Goal: Transaction & Acquisition: Purchase product/service

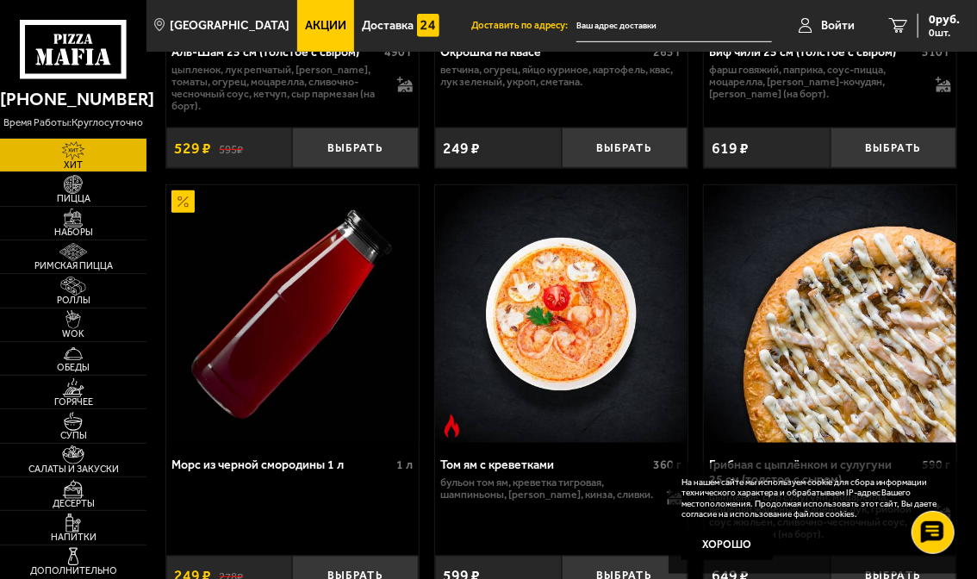
scroll to position [345, 0]
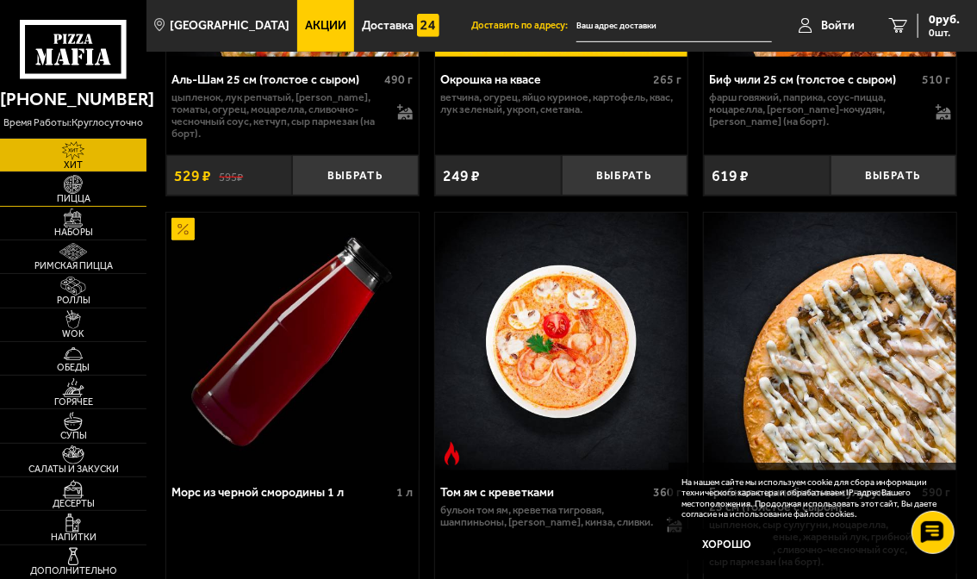
click at [76, 195] on span "Пицца" at bounding box center [73, 198] width 146 height 9
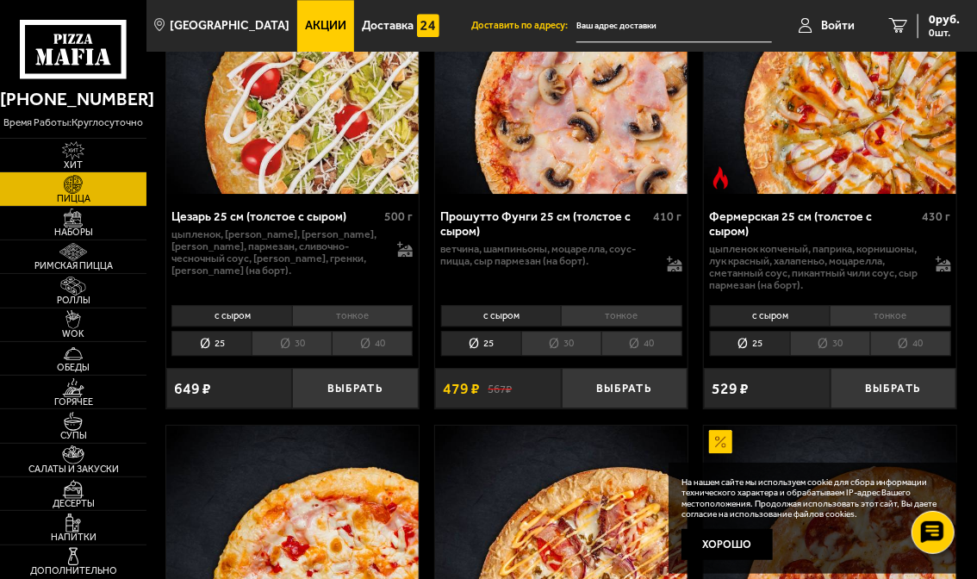
scroll to position [1723, 0]
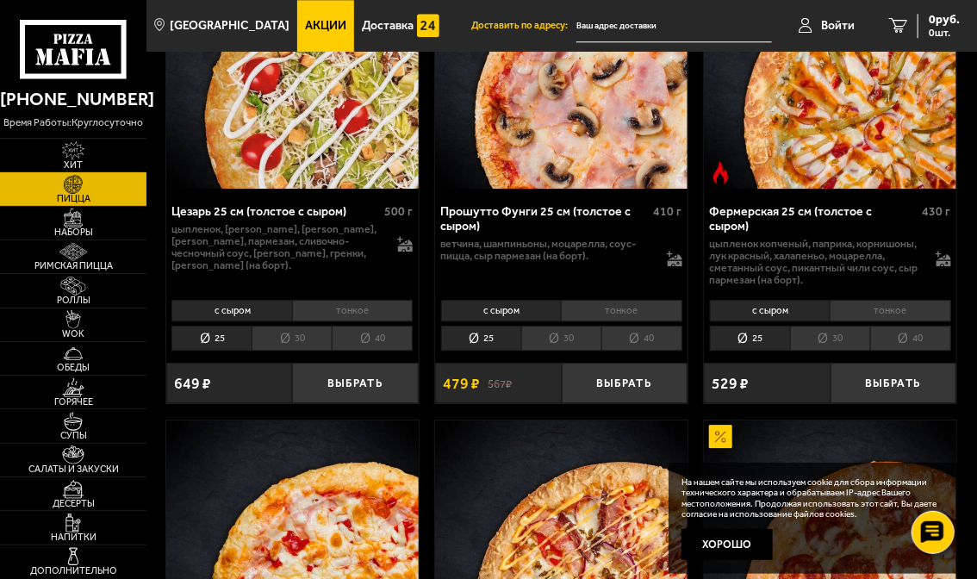
click at [834, 351] on li "30" at bounding box center [830, 338] width 80 height 25
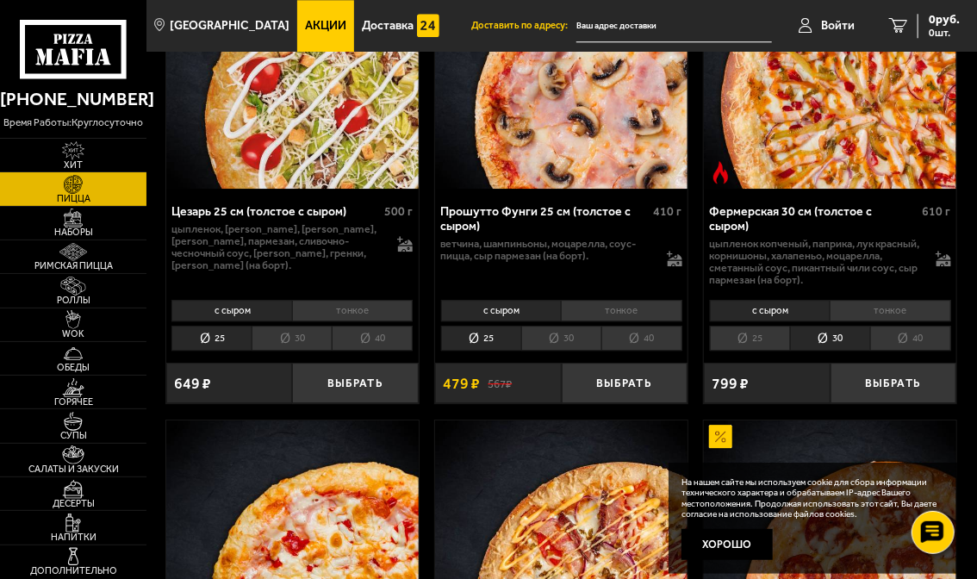
click at [901, 351] on li "40" at bounding box center [910, 338] width 81 height 25
click at [832, 351] on li "30" at bounding box center [830, 338] width 80 height 25
click at [902, 351] on li "40" at bounding box center [910, 338] width 81 height 25
click at [821, 351] on li "30" at bounding box center [830, 338] width 80 height 25
click at [876, 397] on button "Выбрать" at bounding box center [894, 383] width 126 height 40
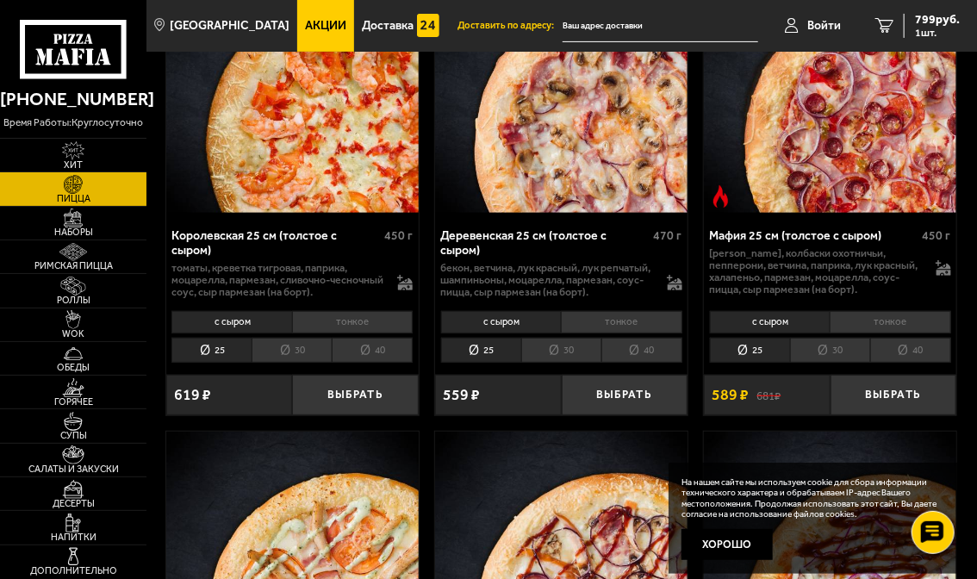
scroll to position [2671, 0]
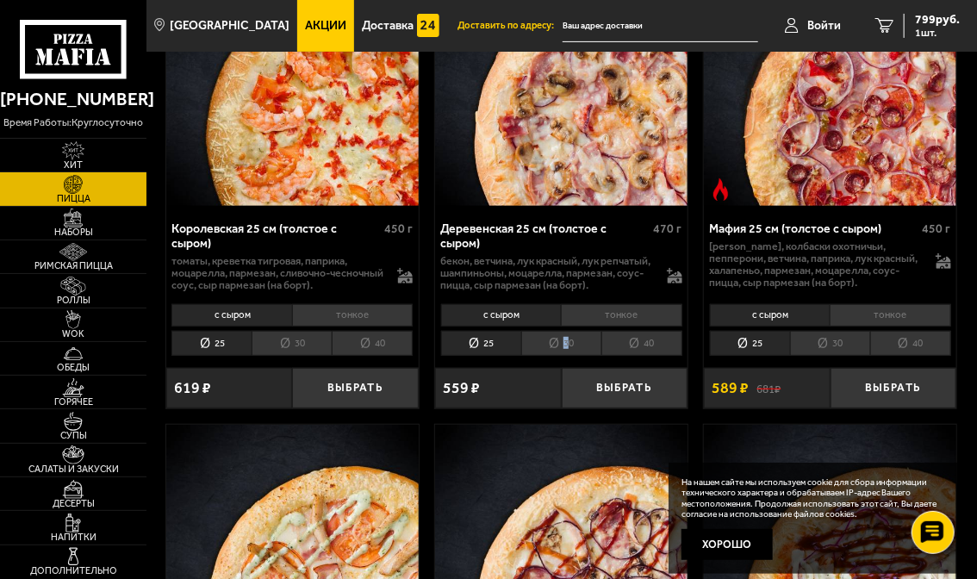
click at [566, 356] on li "30" at bounding box center [561, 343] width 80 height 25
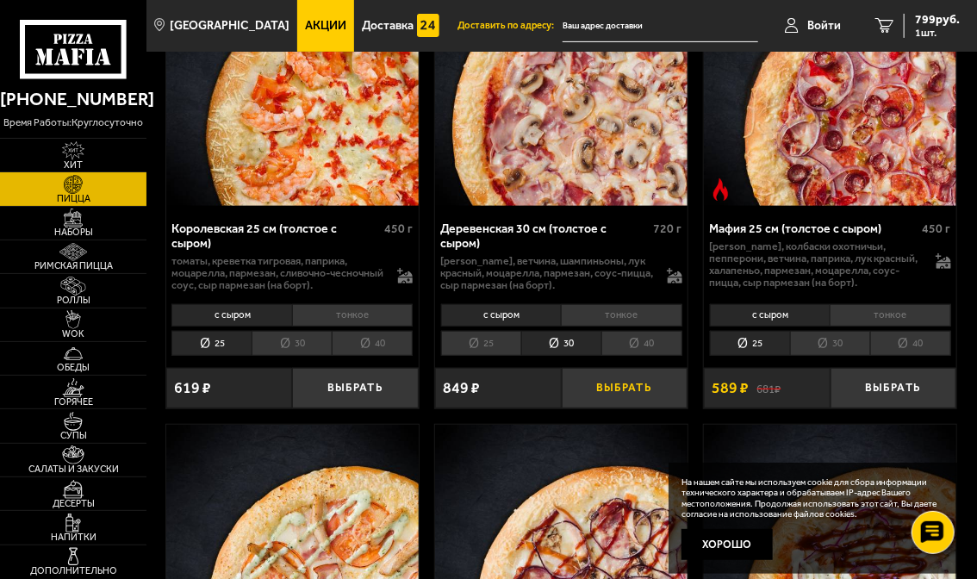
click at [604, 408] on button "Выбрать" at bounding box center [625, 388] width 126 height 40
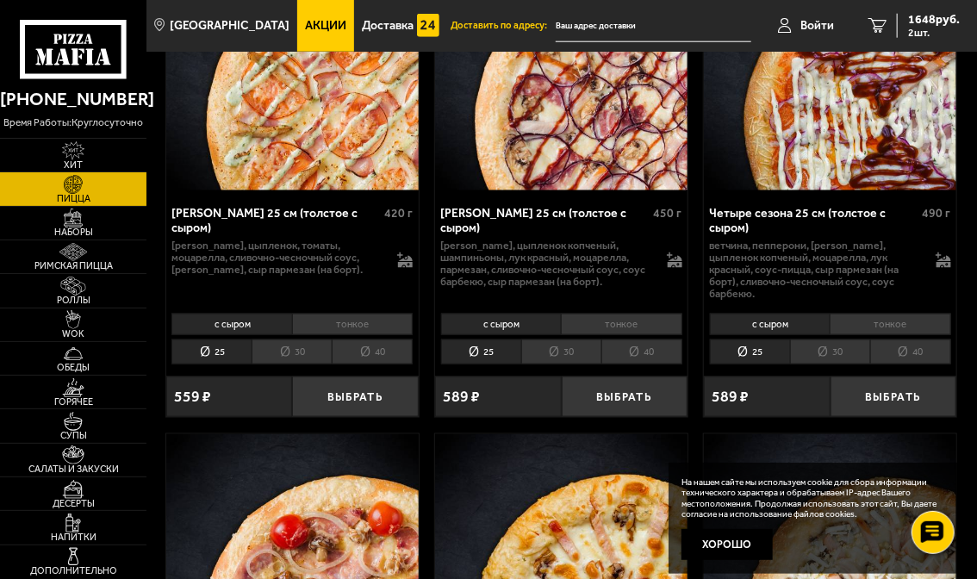
scroll to position [3188, 0]
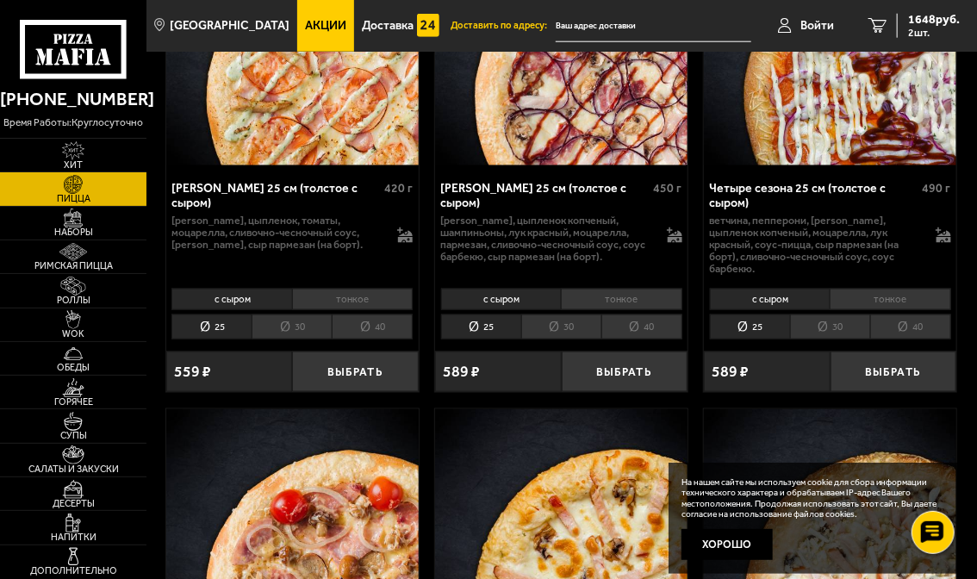
click at [845, 338] on li "30" at bounding box center [830, 327] width 80 height 25
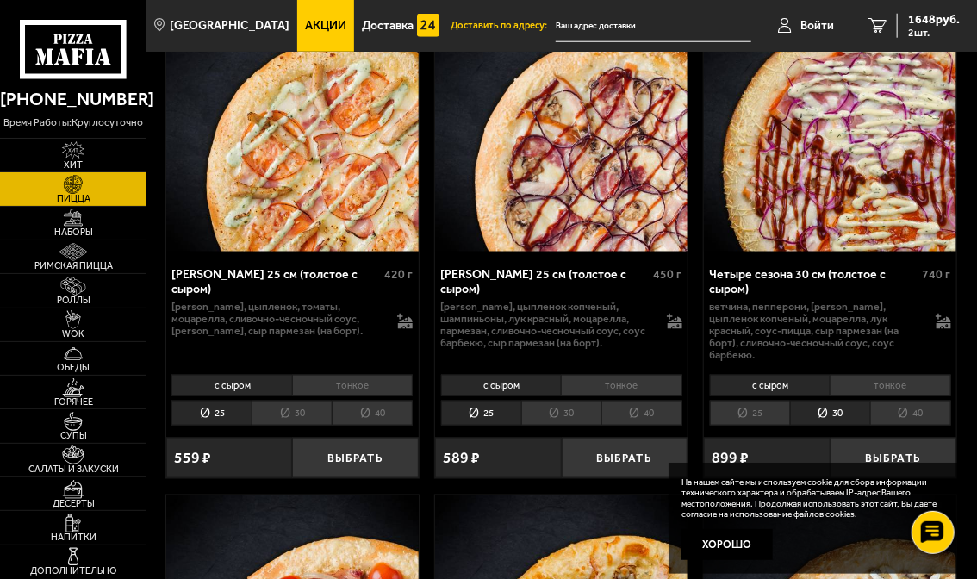
scroll to position [3016, 0]
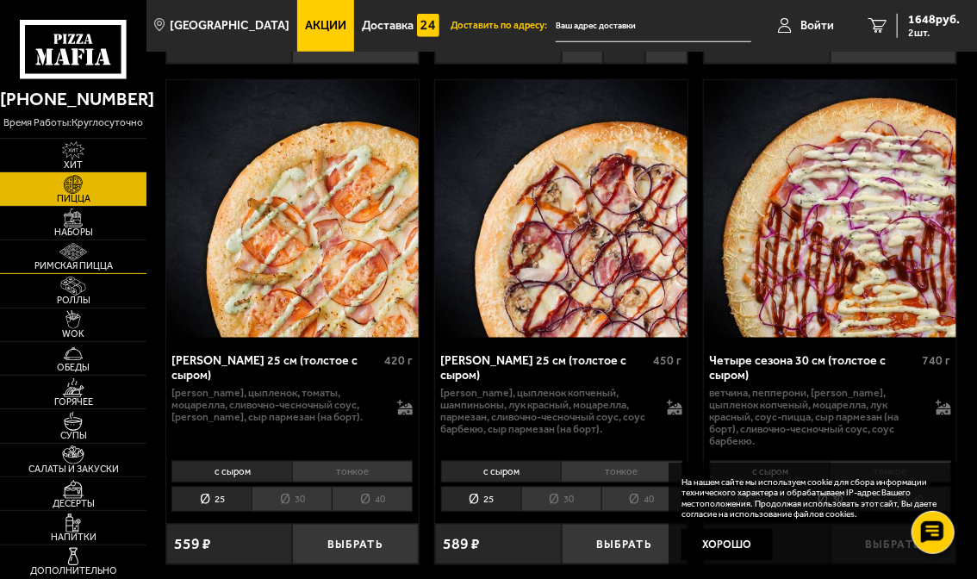
click at [84, 259] on img at bounding box center [72, 252] width 39 height 19
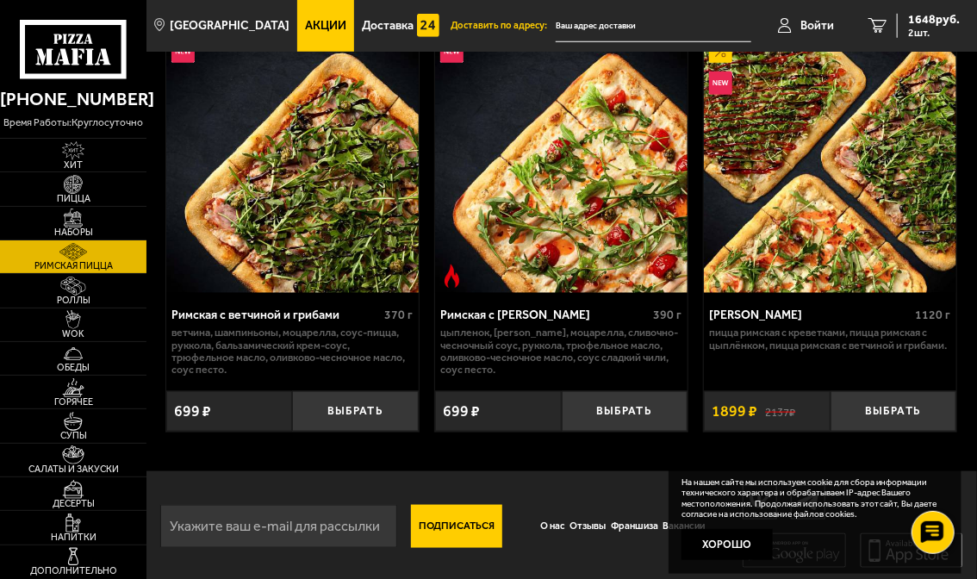
scroll to position [541, 0]
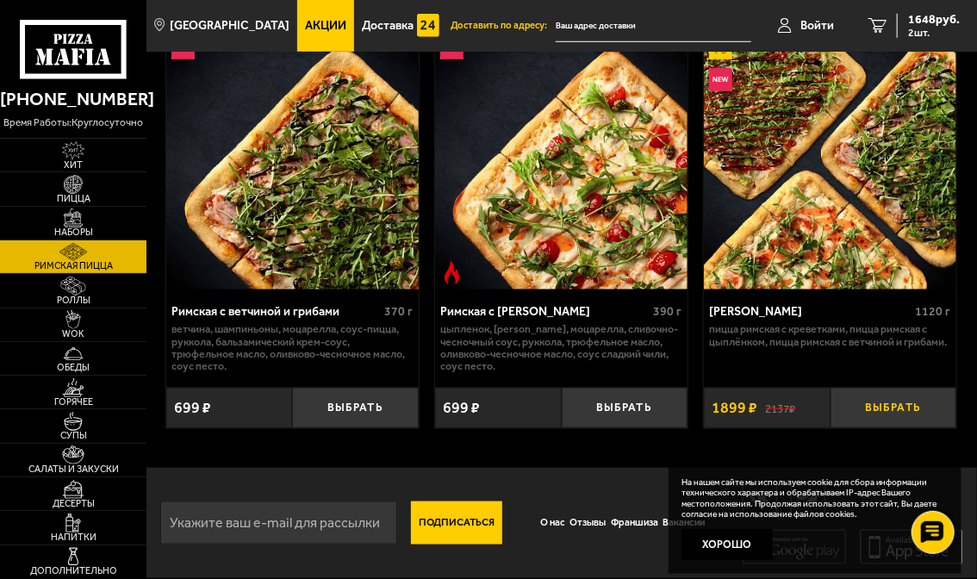
click at [901, 403] on button "Выбрать" at bounding box center [894, 408] width 126 height 40
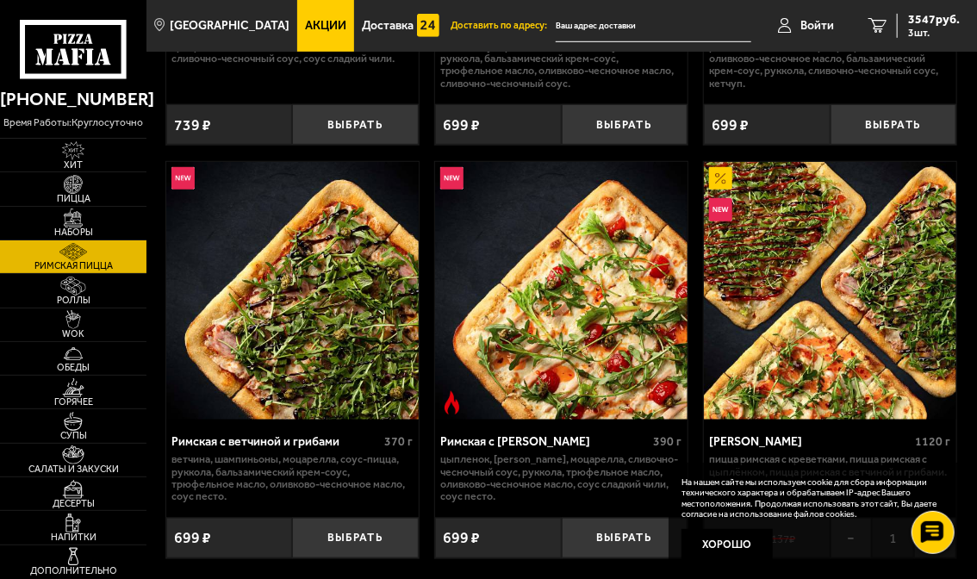
scroll to position [369, 0]
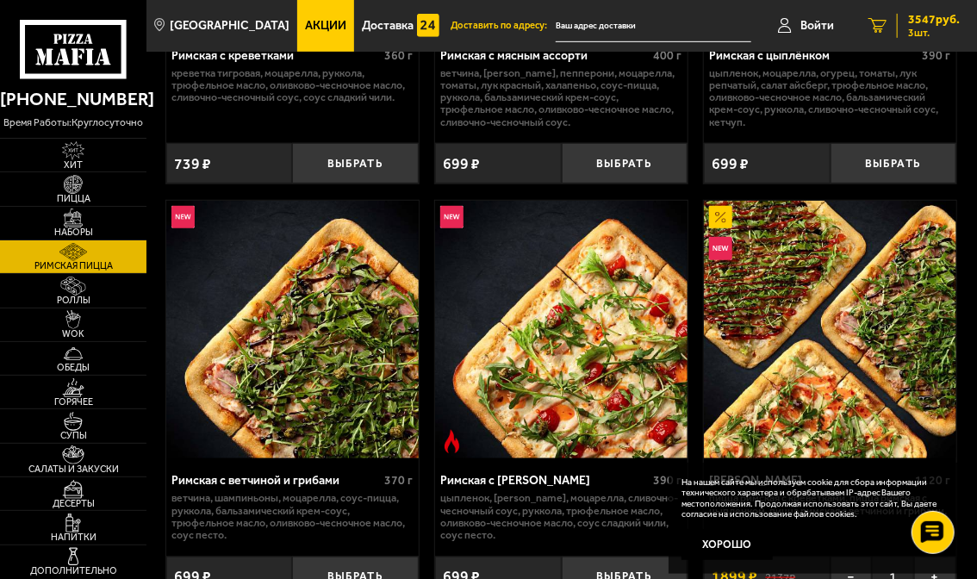
click at [886, 26] on icon "3" at bounding box center [878, 26] width 18 height 16
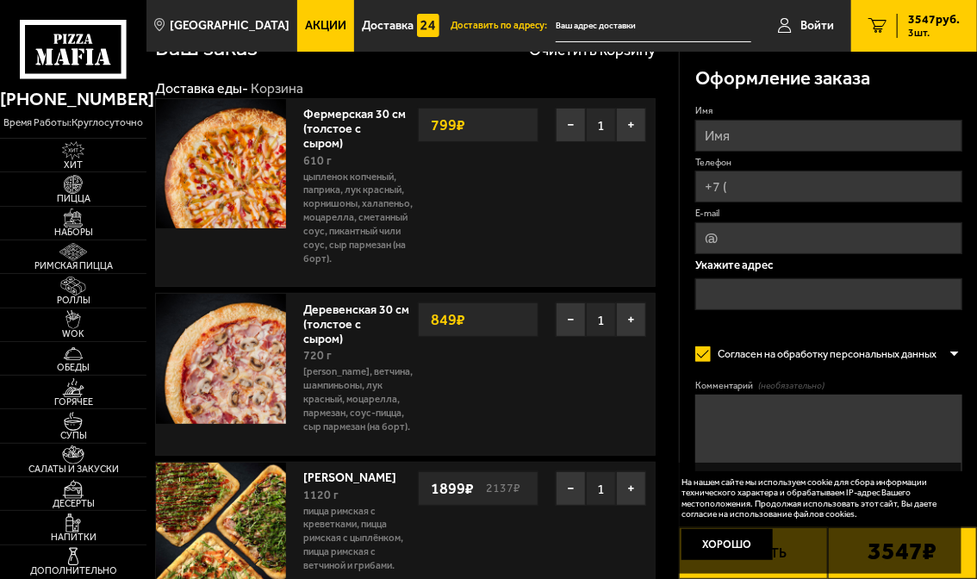
scroll to position [86, 0]
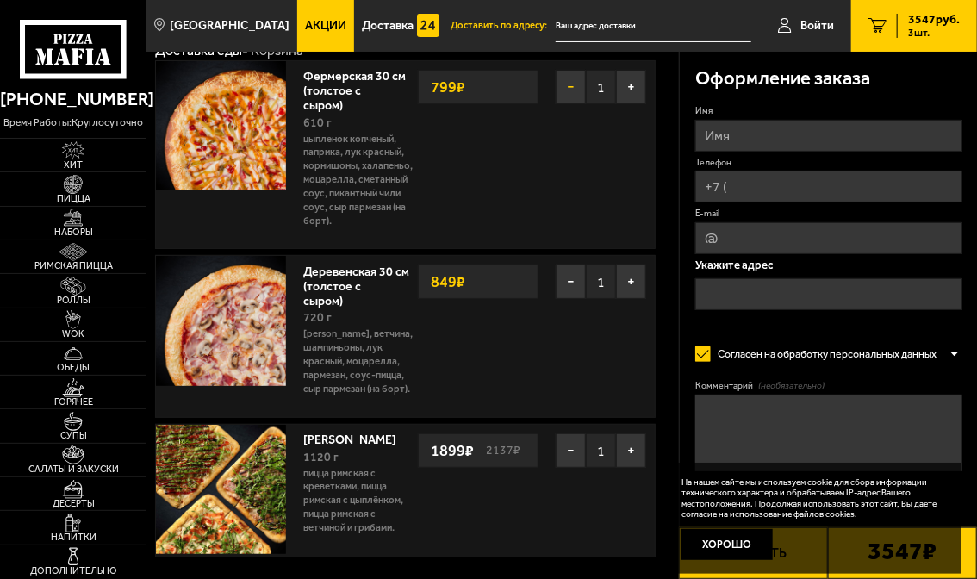
click at [576, 83] on button "−" at bounding box center [571, 87] width 30 height 34
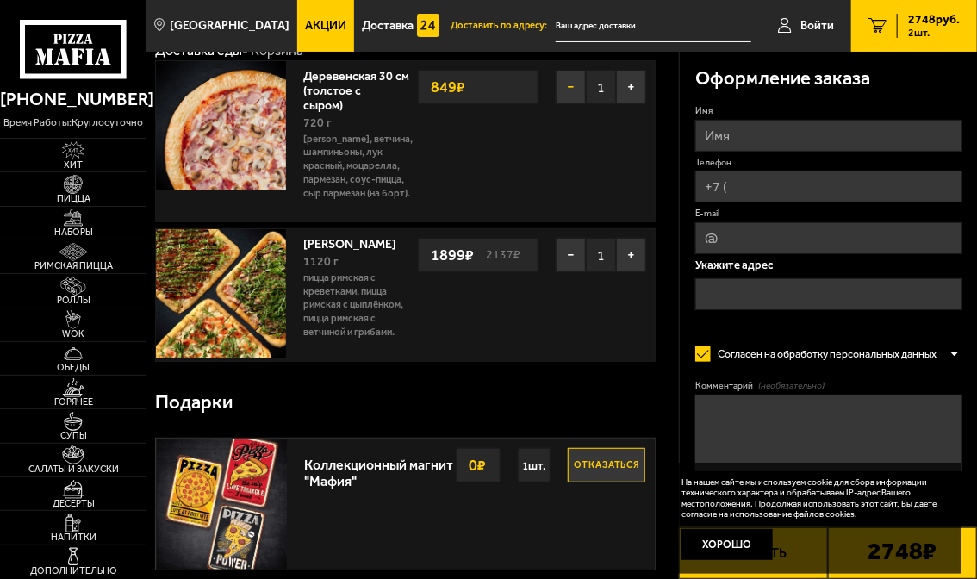
click at [574, 83] on button "−" at bounding box center [571, 87] width 30 height 34
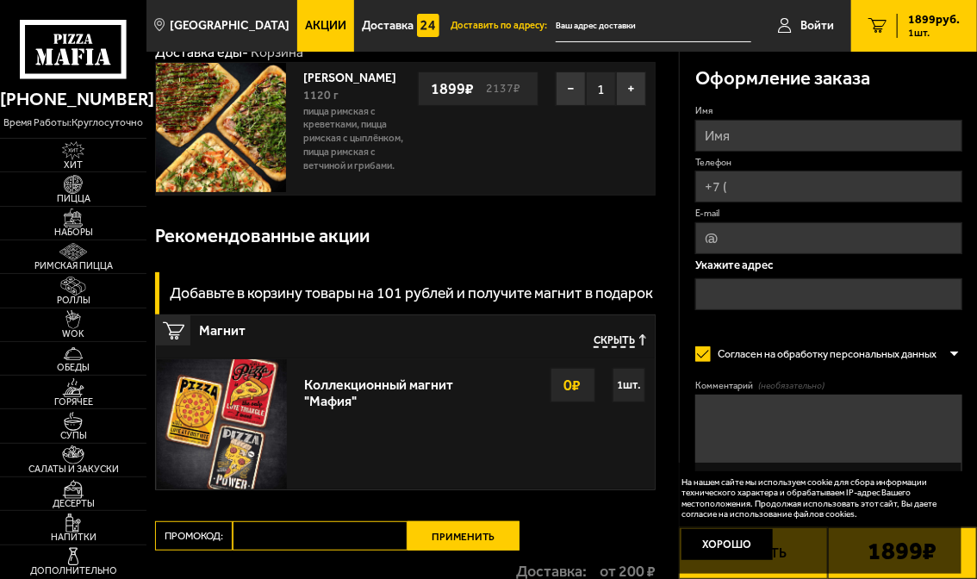
scroll to position [0, 0]
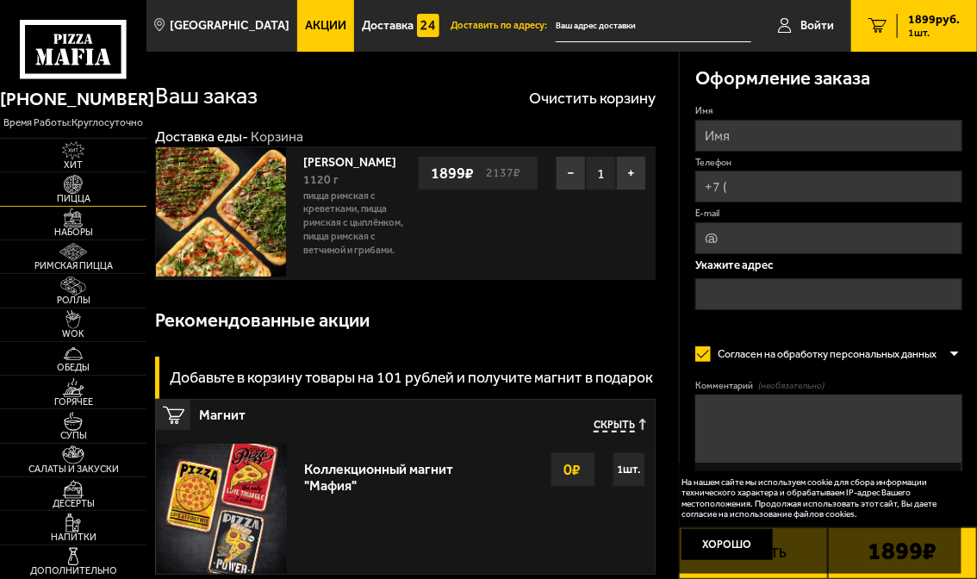
click at [71, 191] on img at bounding box center [72, 184] width 39 height 19
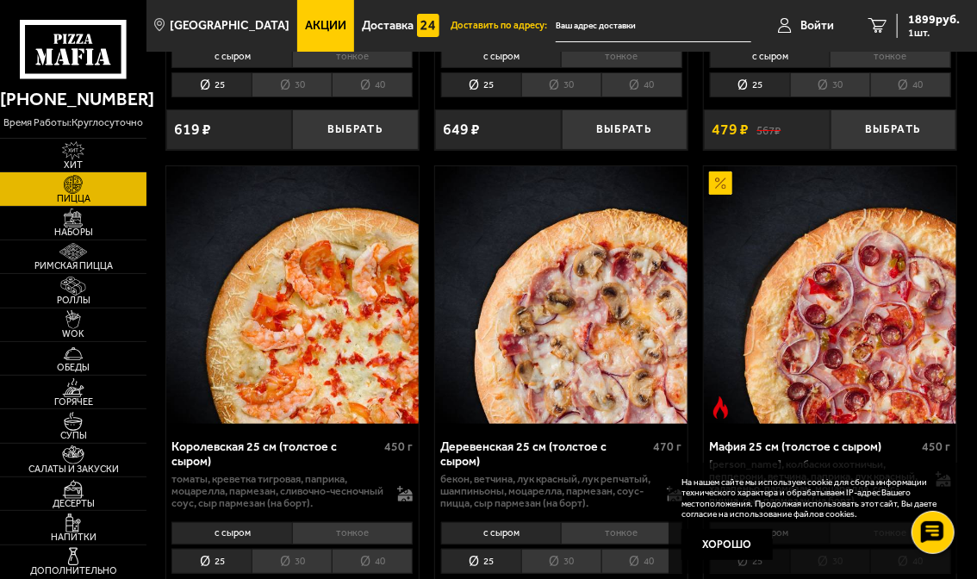
scroll to position [2499, 0]
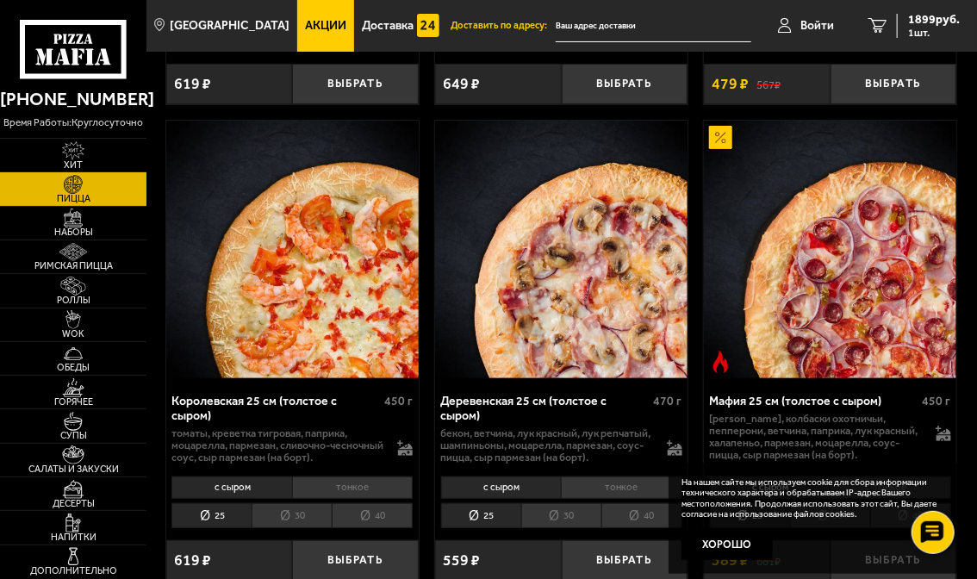
click at [546, 528] on li "30" at bounding box center [561, 515] width 80 height 25
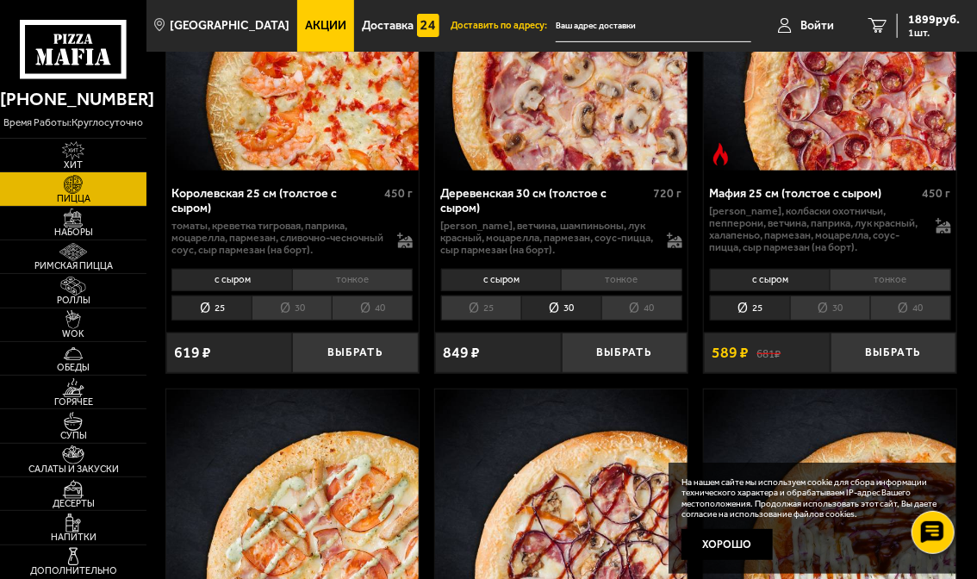
scroll to position [2757, 0]
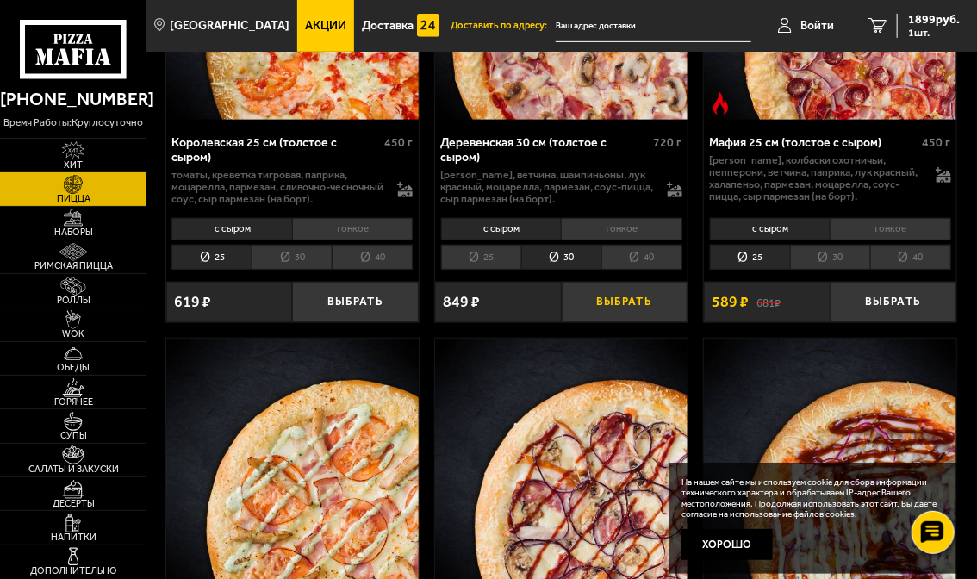
click at [612, 322] on button "Выбрать" at bounding box center [625, 302] width 126 height 40
click at [888, 20] on link "2 2748 руб. 2 шт." at bounding box center [914, 26] width 126 height 52
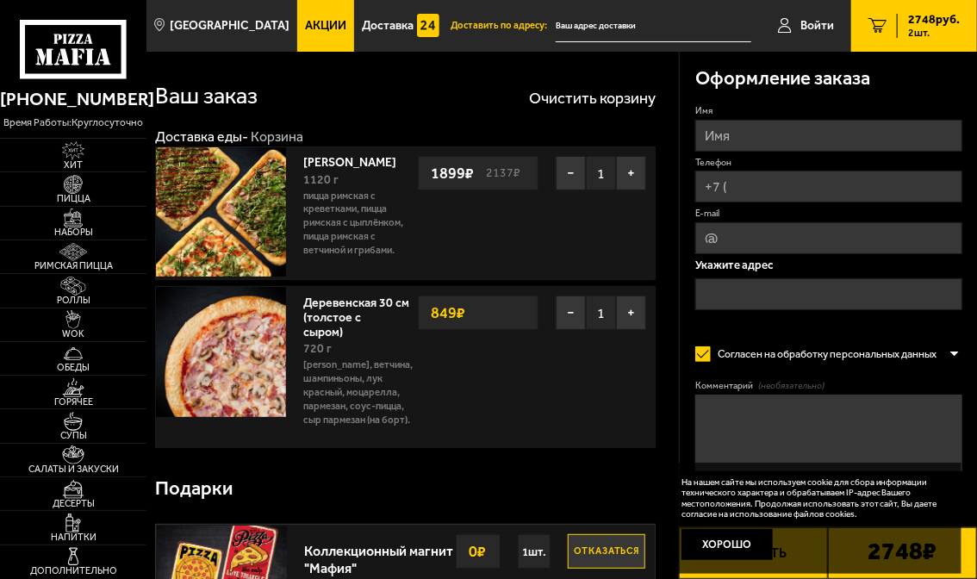
click at [751, 145] on input "Имя" at bounding box center [828, 136] width 267 height 32
type input "[PERSON_NAME]"
click at [735, 194] on input "Телефон" at bounding box center [828, 187] width 267 height 32
type input "[PHONE_NUMBER]"
type input "[EMAIL_ADDRESS][DOMAIN_NAME]"
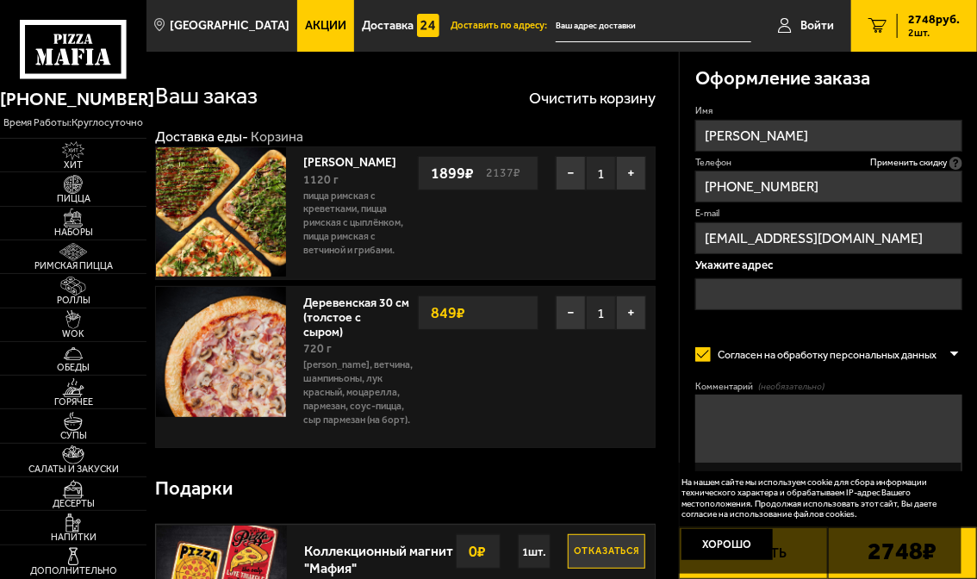
type input "[PHONE_NUMBER]"
click at [714, 296] on input "text" at bounding box center [828, 294] width 267 height 32
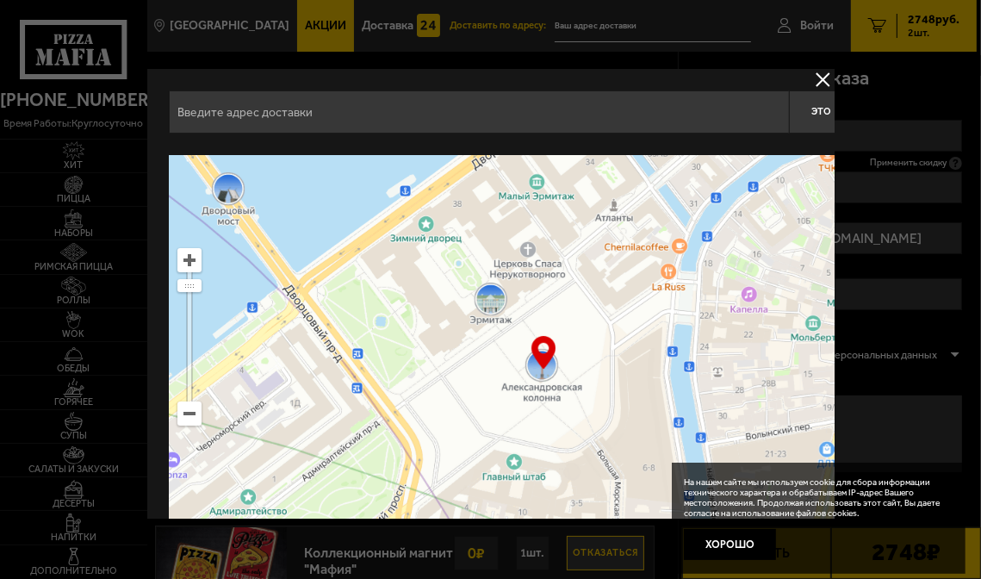
click at [391, 115] on input "text" at bounding box center [479, 111] width 620 height 43
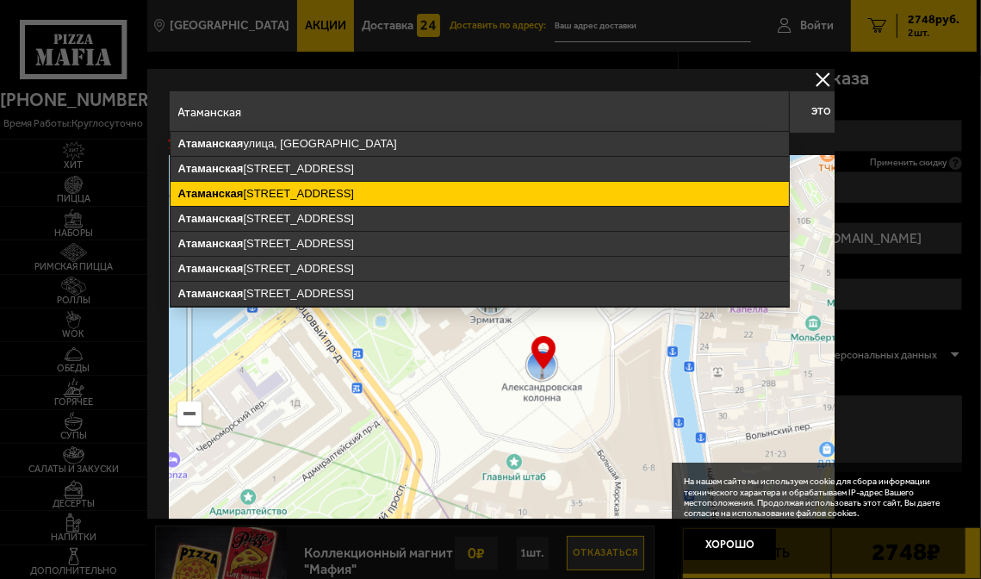
click at [372, 186] on ymaps "[STREET_ADDRESS]" at bounding box center [480, 194] width 619 height 24
type input "[STREET_ADDRESS]"
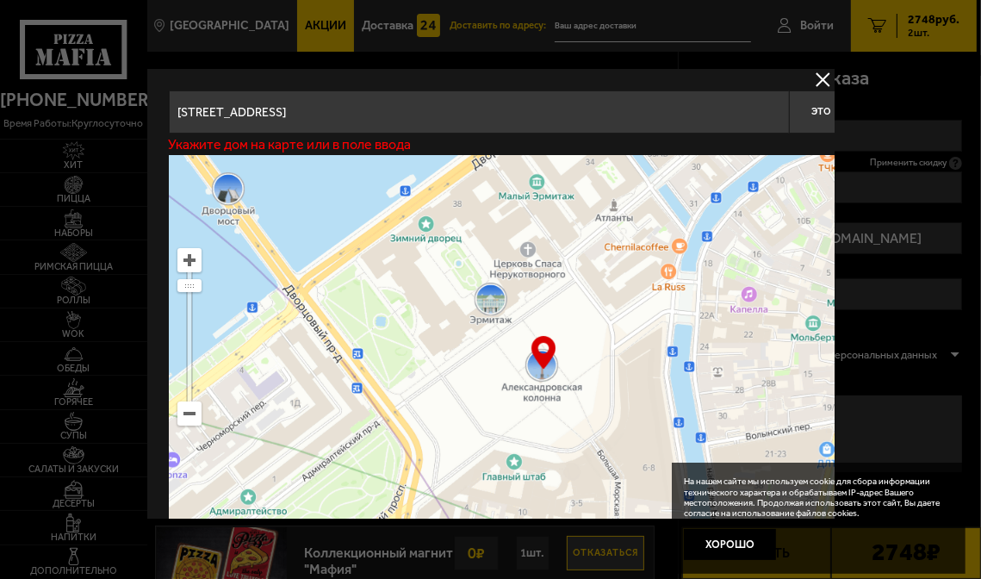
type input "[STREET_ADDRESS]"
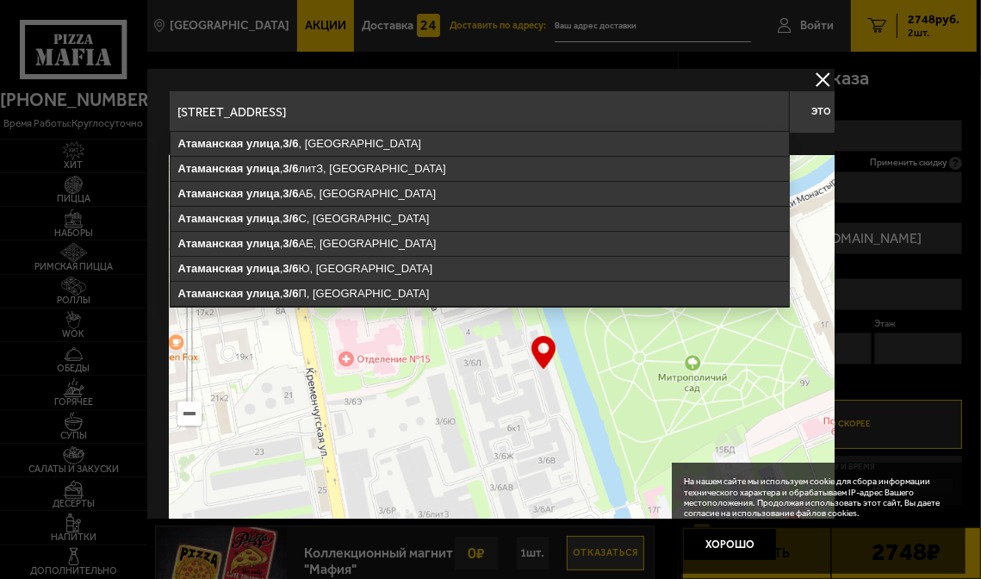
drag, startPoint x: 532, startPoint y: 115, endPoint x: 564, endPoint y: 111, distance: 32.1
click at [564, 111] on input "[STREET_ADDRESS]" at bounding box center [479, 111] width 620 height 43
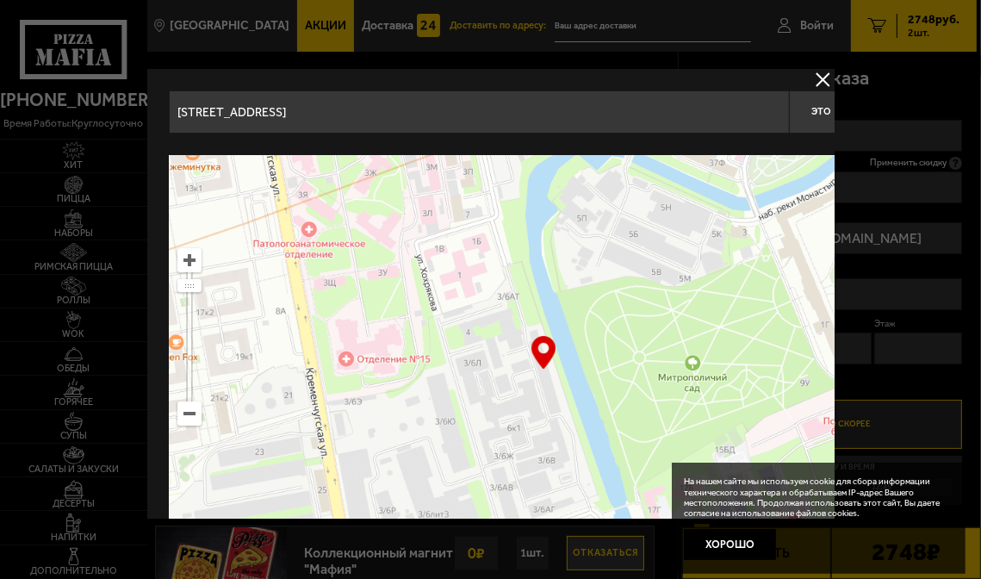
click at [915, 81] on div at bounding box center [490, 289] width 981 height 579
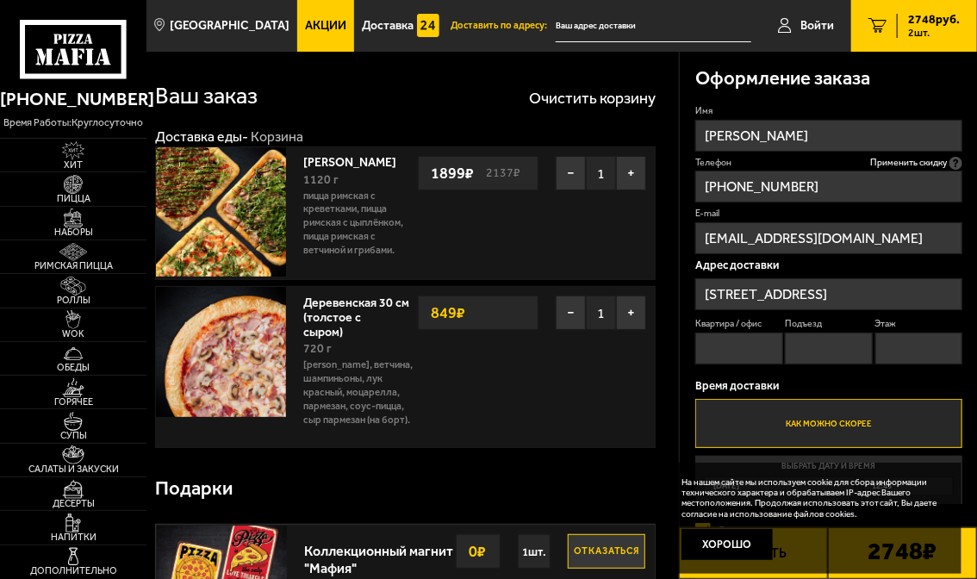
click at [896, 347] on input "Этаж" at bounding box center [918, 349] width 87 height 32
click at [778, 420] on label "Как можно скорее" at bounding box center [828, 423] width 267 height 49
click at [0, 0] on input "Как можно скорее" at bounding box center [0, 0] width 0 height 0
click at [809, 426] on label "Как можно скорее" at bounding box center [828, 423] width 267 height 49
click at [0, 0] on input "Как можно скорее" at bounding box center [0, 0] width 0 height 0
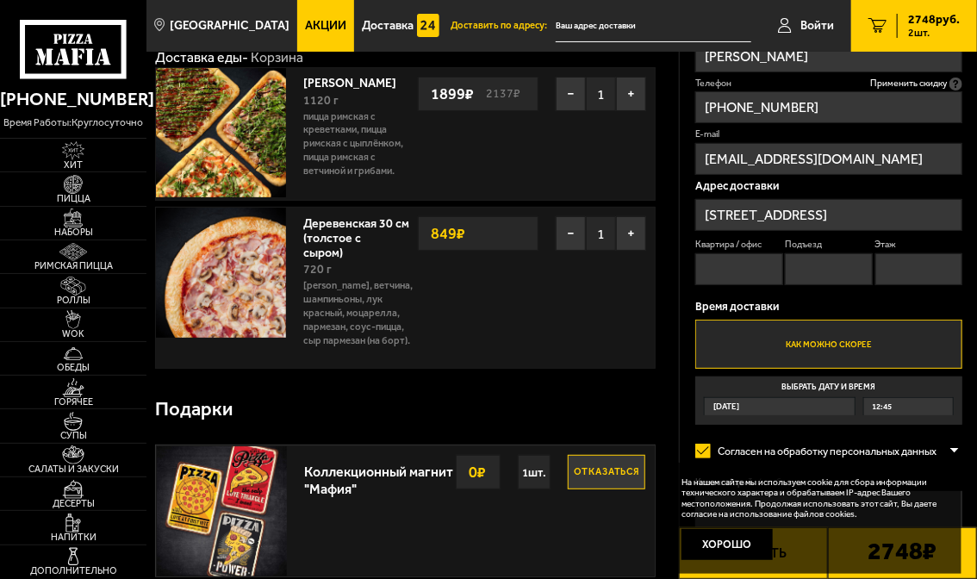
scroll to position [172, 0]
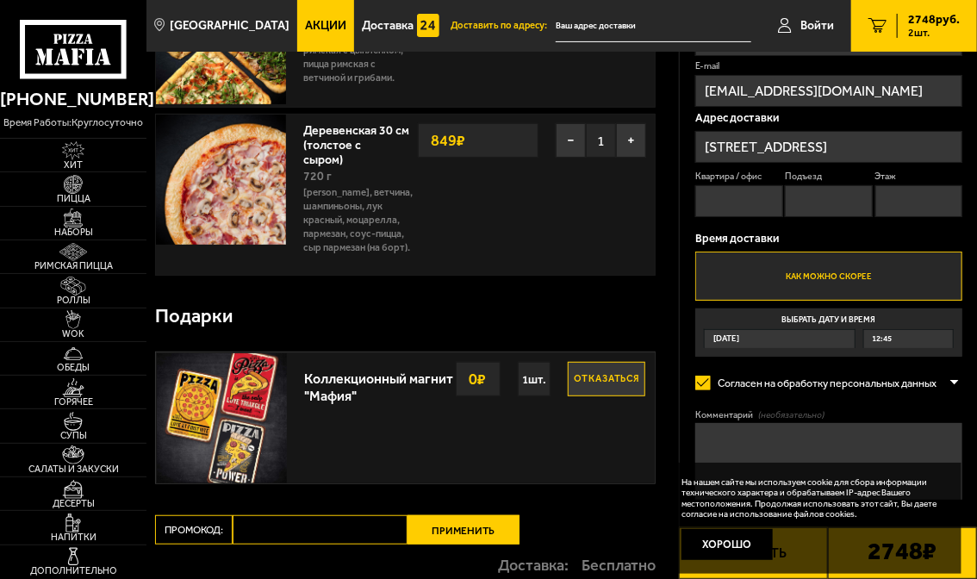
click at [758, 341] on div "[DATE]" at bounding box center [780, 338] width 150 height 17
click at [0, 0] on input "Выбрать дату и время [DATE] 12:45" at bounding box center [0, 0] width 0 height 0
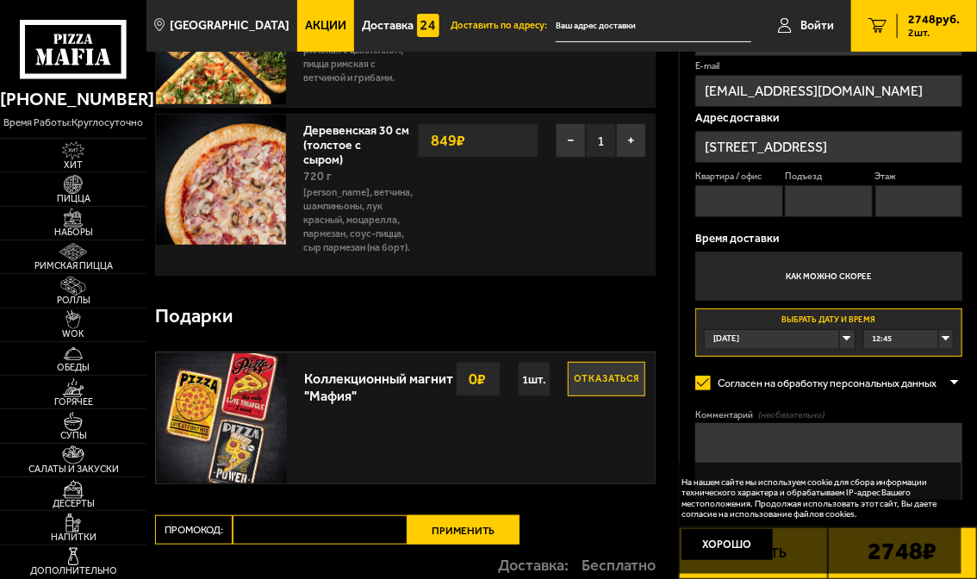
click at [946, 338] on div "12:45" at bounding box center [909, 338] width 90 height 17
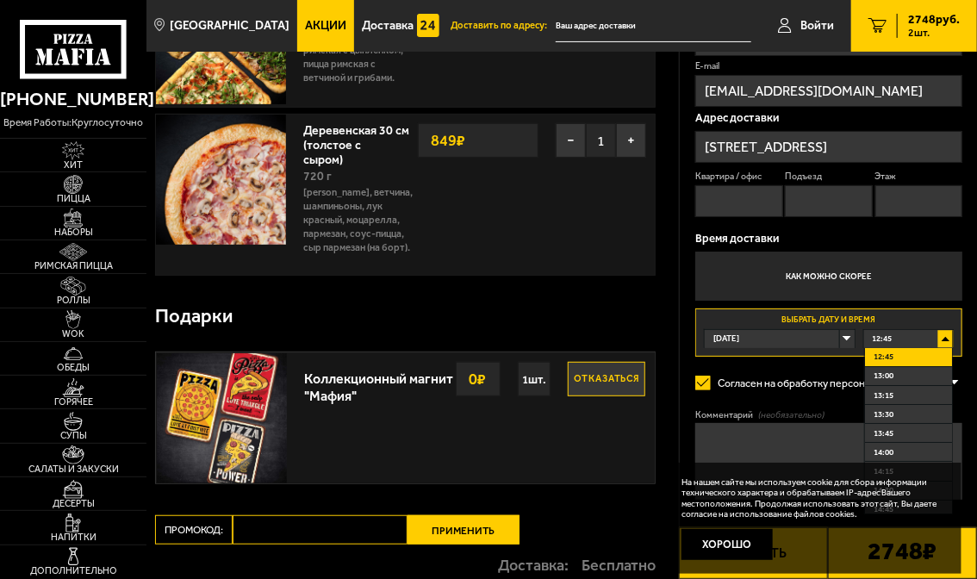
click at [946, 338] on div "12:45" at bounding box center [909, 338] width 90 height 17
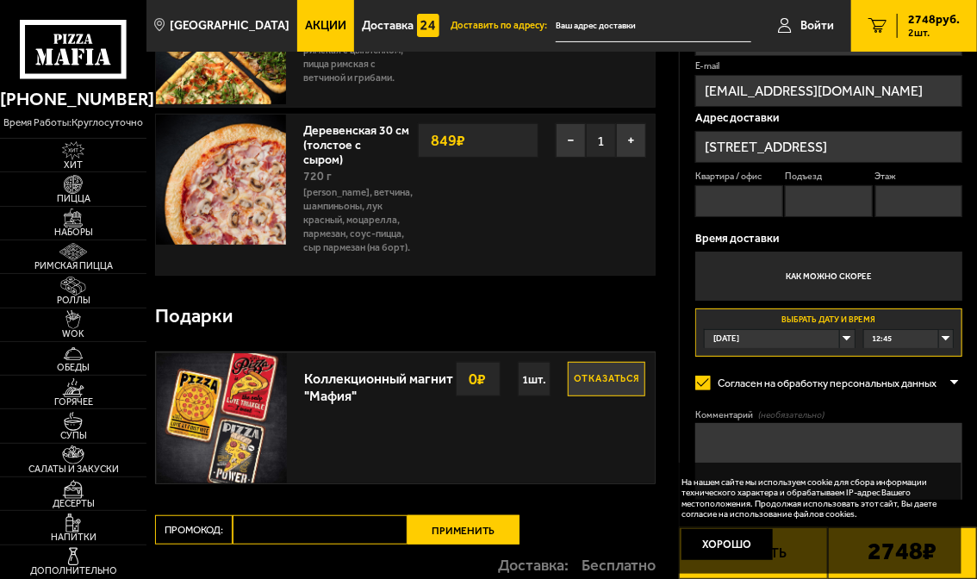
click at [888, 340] on span "12:45" at bounding box center [883, 338] width 20 height 17
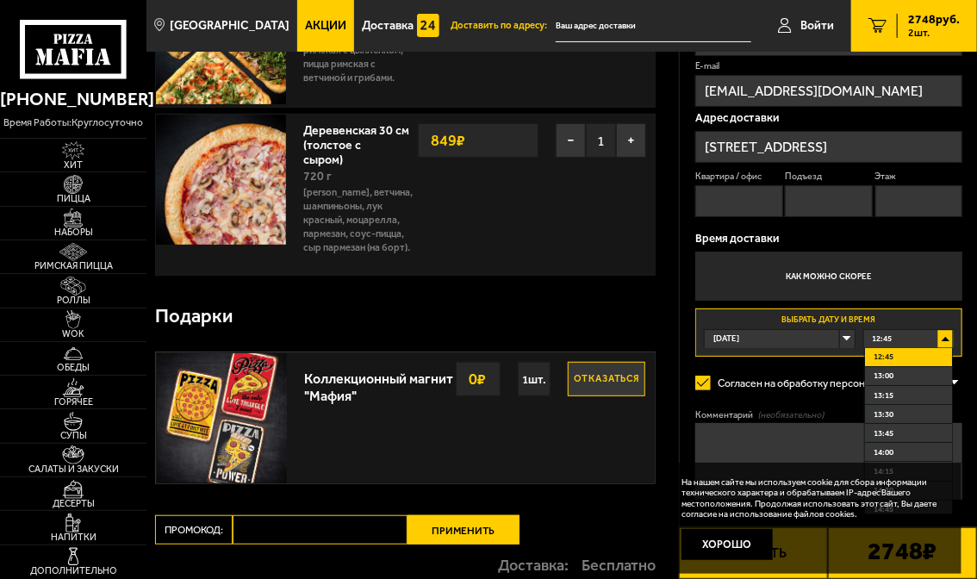
click at [888, 340] on span "12:45" at bounding box center [883, 338] width 20 height 17
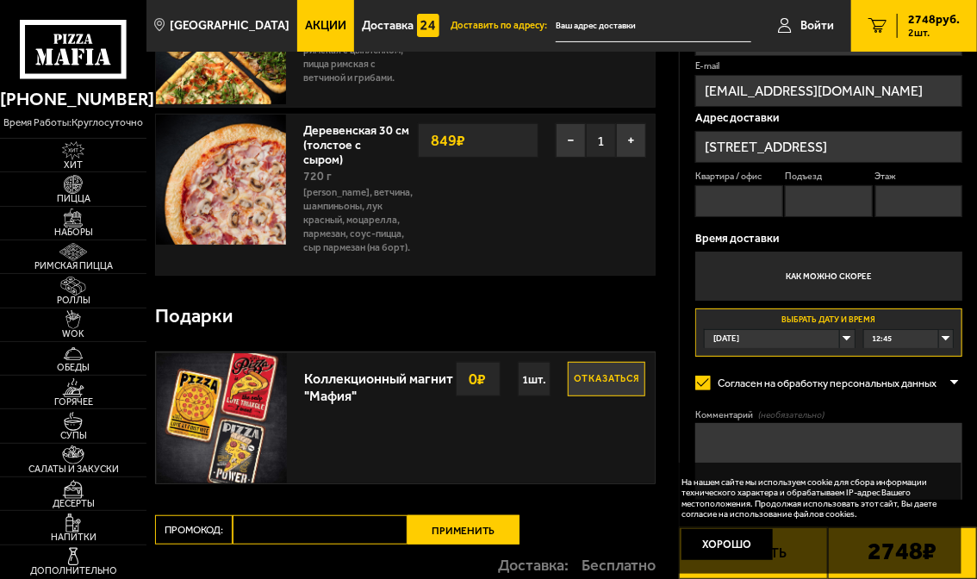
click at [740, 434] on textarea "Комментарий (необязательно)" at bounding box center [828, 461] width 267 height 77
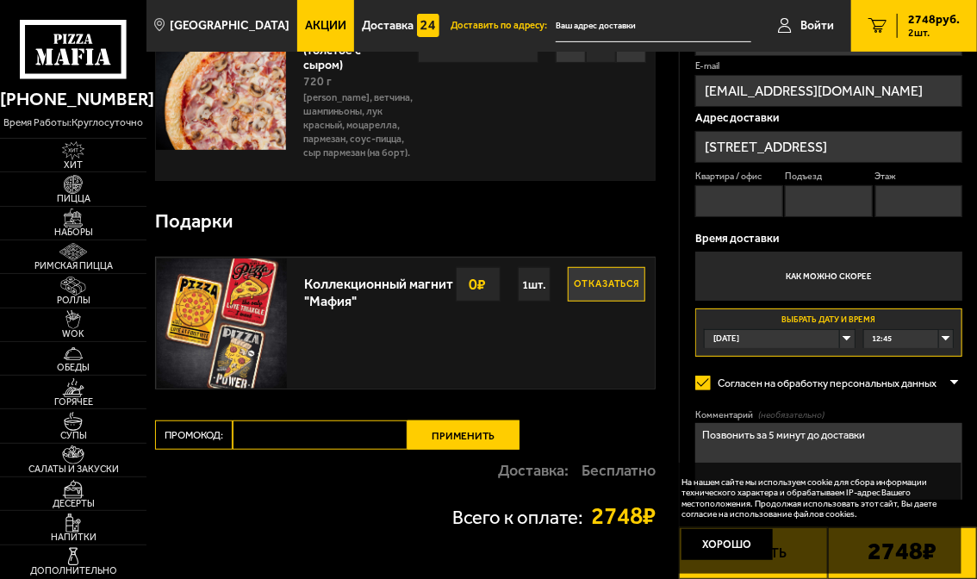
scroll to position [345, 0]
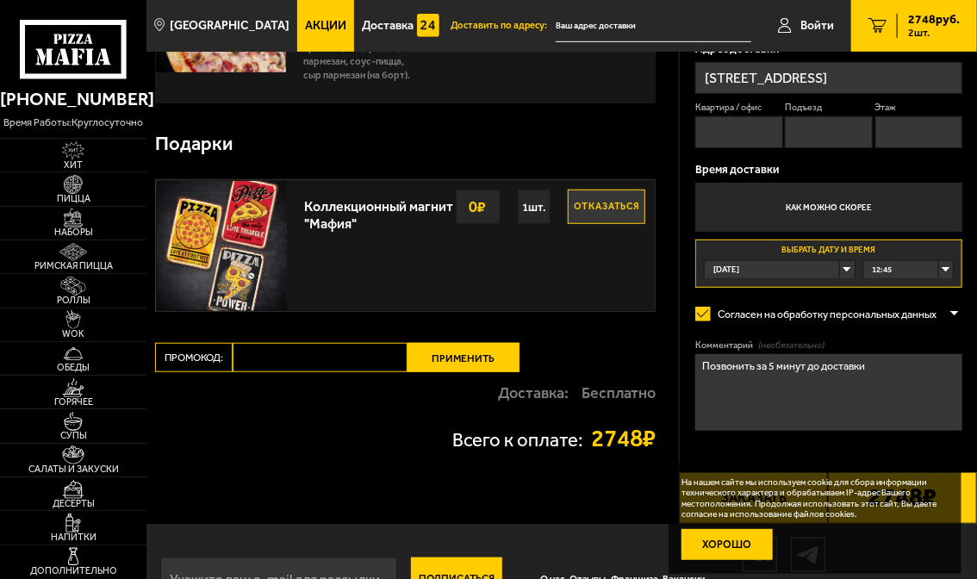
type textarea "Позвонить за 5 минут до доставки"
click at [715, 548] on button "Хорошо" at bounding box center [727, 544] width 91 height 30
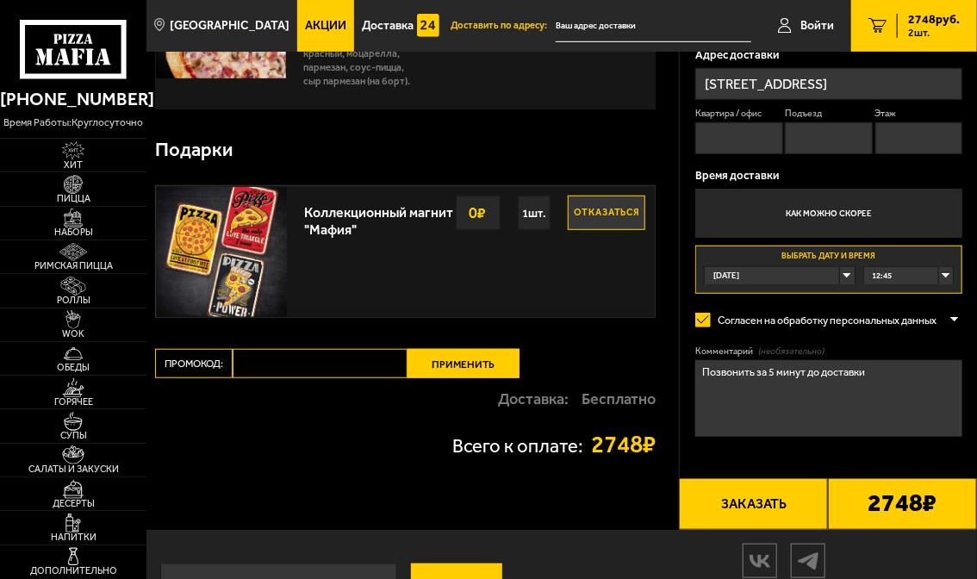
scroll to position [388, 0]
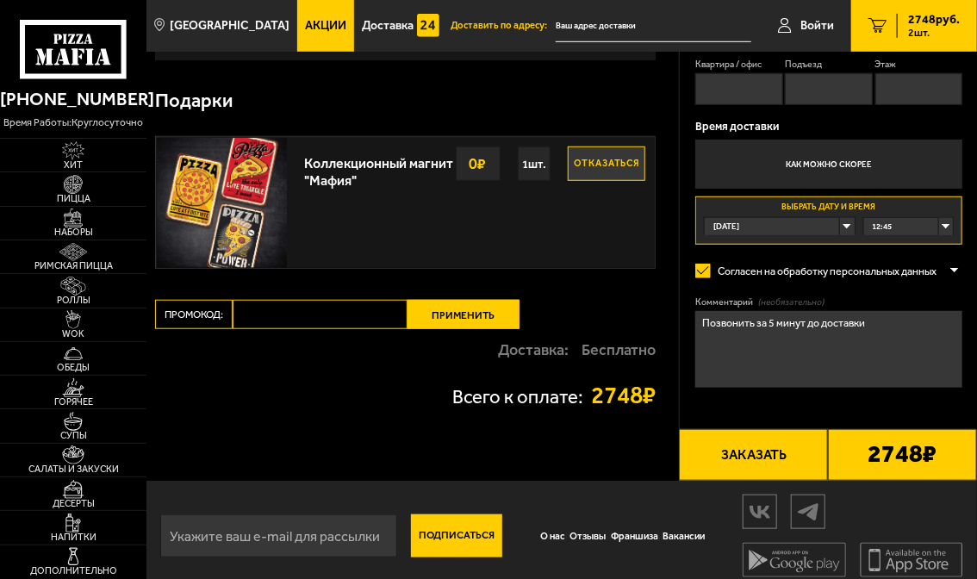
click at [764, 445] on button "Заказать" at bounding box center [753, 455] width 149 height 52
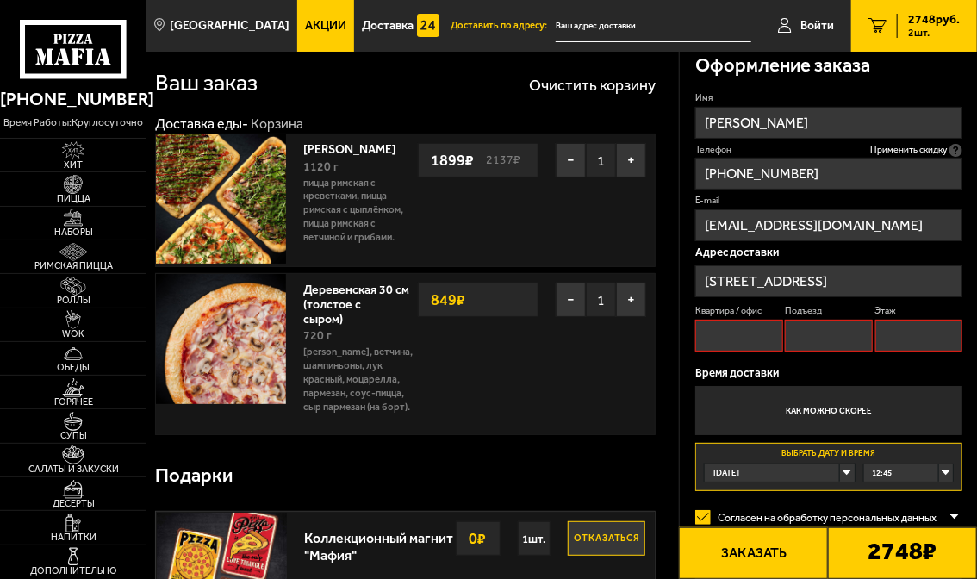
scroll to position [0, 0]
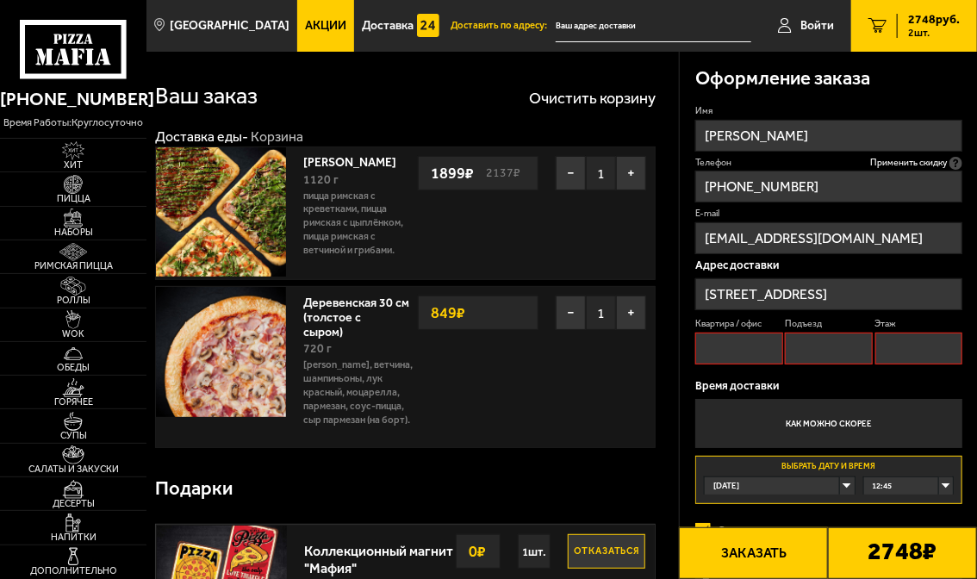
click at [774, 558] on button "Заказать" at bounding box center [753, 553] width 149 height 52
click at [751, 354] on input "Квартира / офис" at bounding box center [738, 349] width 87 height 32
type input "проходная"
click at [817, 352] on input "Подъезд" at bounding box center [828, 349] width 87 height 32
click at [888, 345] on input "Этаж" at bounding box center [918, 349] width 87 height 32
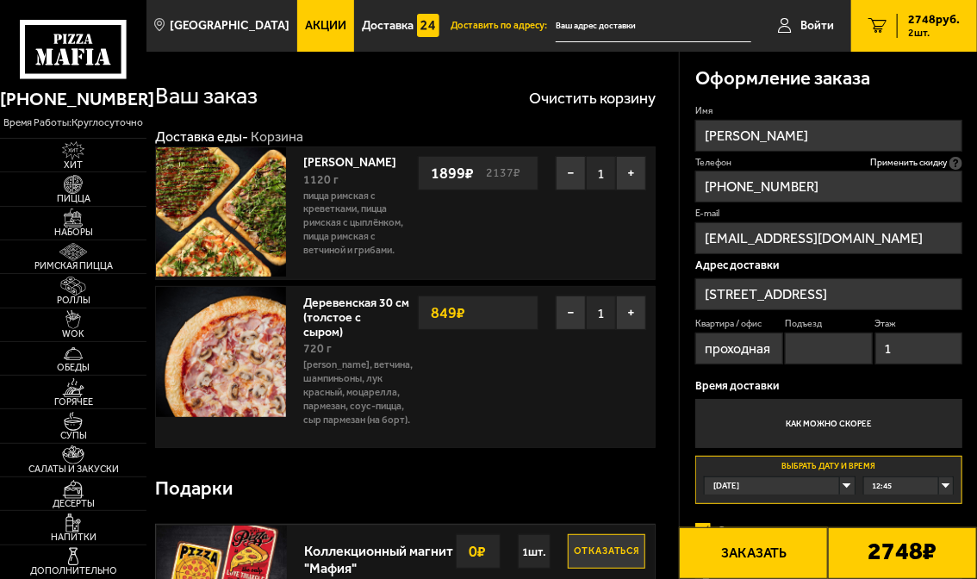
type input "1"
click at [780, 551] on button "Заказать" at bounding box center [753, 553] width 149 height 52
click at [810, 347] on input "Подъезд" at bounding box center [828, 349] width 87 height 32
type input "1"
click at [806, 348] on input "1" at bounding box center [828, 349] width 87 height 32
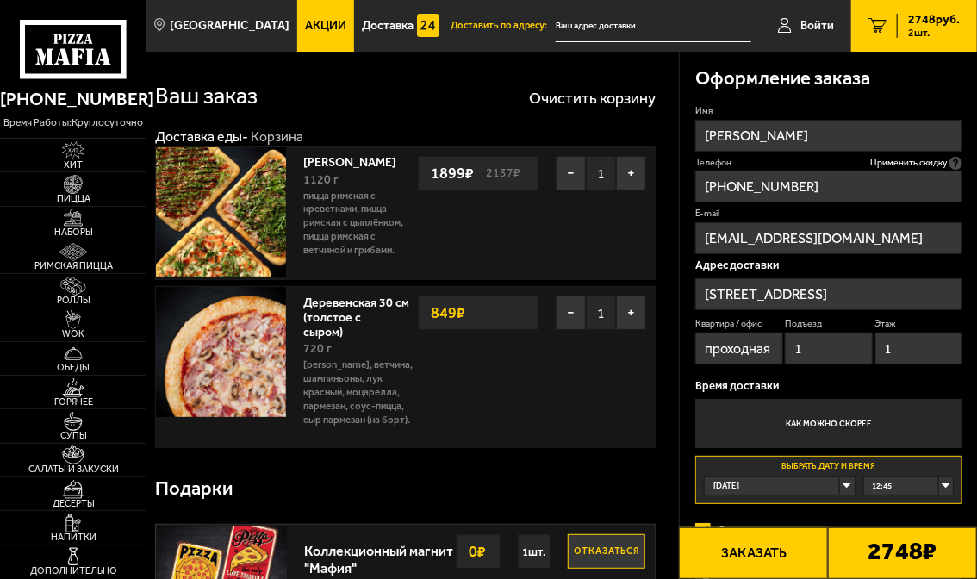
type input "1"
click at [749, 551] on button "Заказать" at bounding box center [753, 553] width 149 height 52
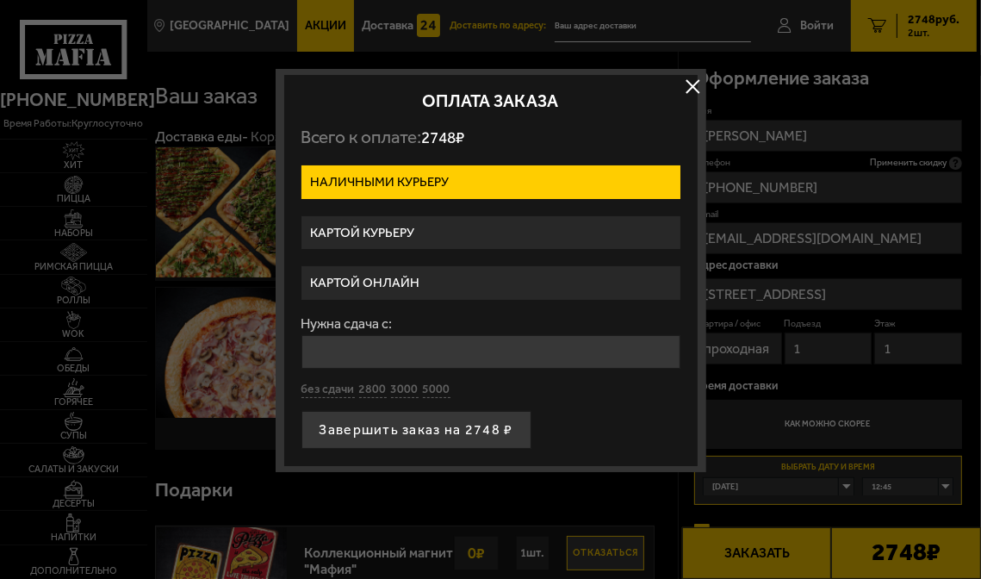
click at [386, 283] on label "Картой онлайн" at bounding box center [491, 283] width 379 height 34
click at [0, 0] on input "Картой онлайн" at bounding box center [0, 0] width 0 height 0
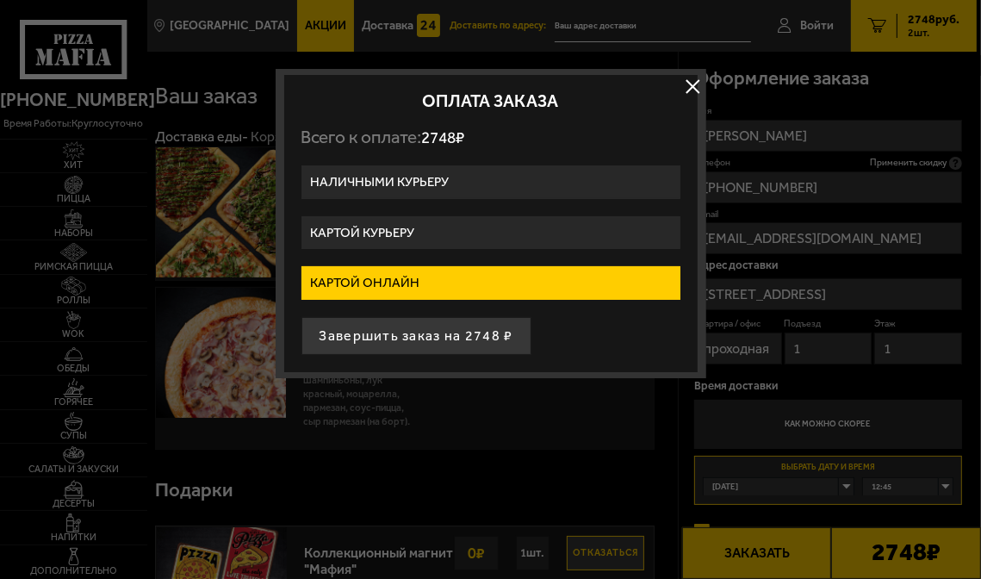
click at [402, 227] on label "Картой курьеру" at bounding box center [491, 233] width 379 height 34
click at [0, 0] on input "Картой курьеру" at bounding box center [0, 0] width 0 height 0
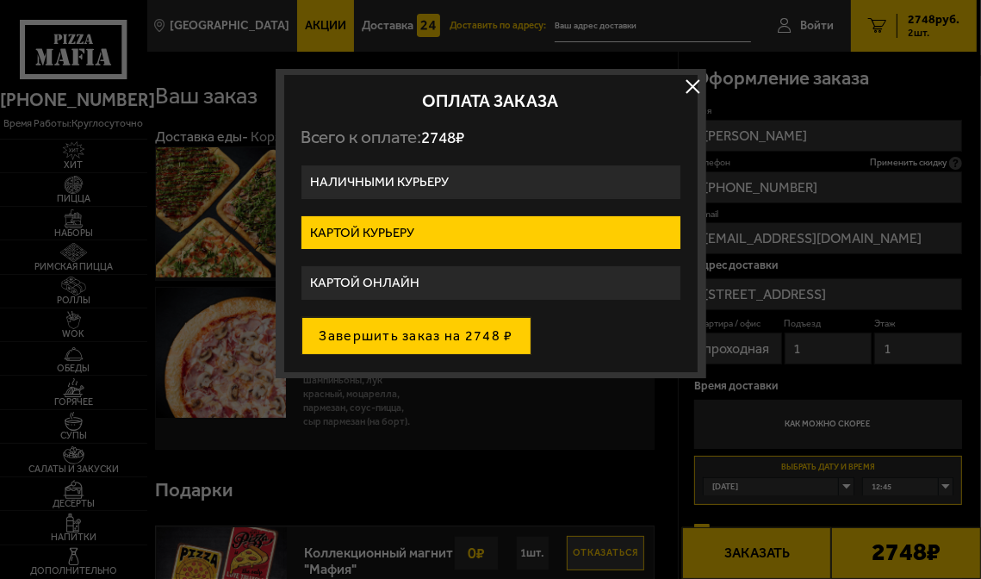
click at [373, 336] on button "Завершить заказ на 2748 ₽" at bounding box center [417, 336] width 230 height 38
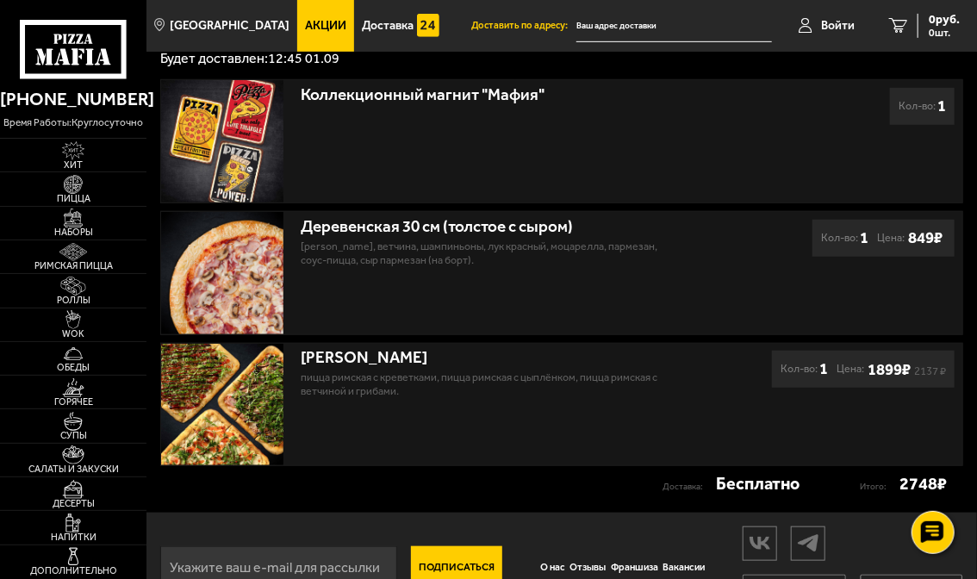
scroll to position [389, 0]
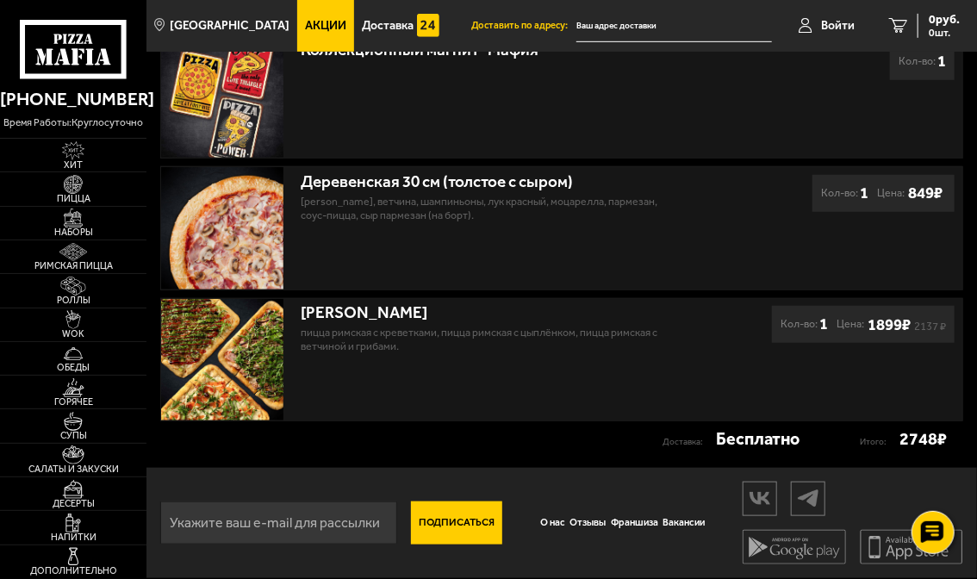
click at [228, 524] on input "email" at bounding box center [278, 523] width 237 height 43
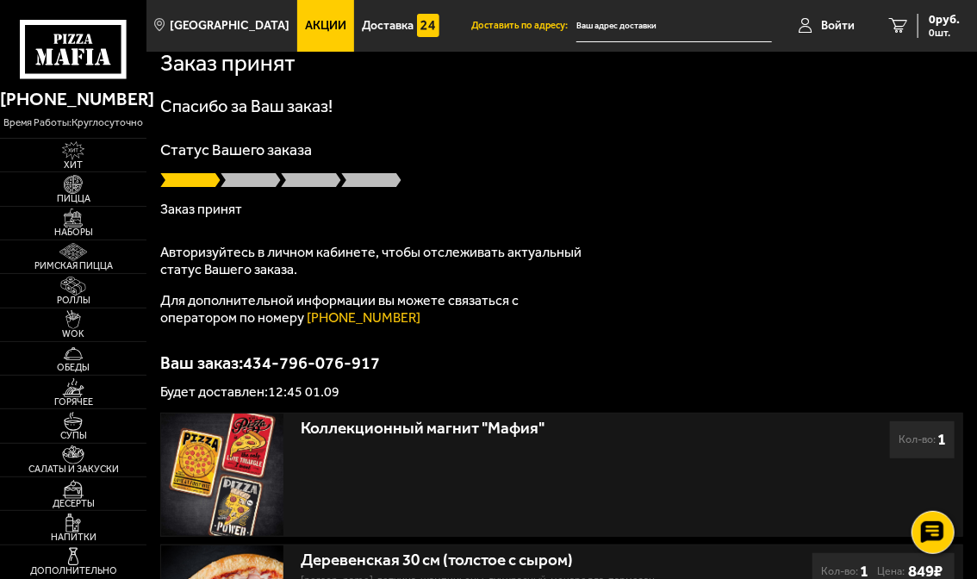
scroll to position [0, 0]
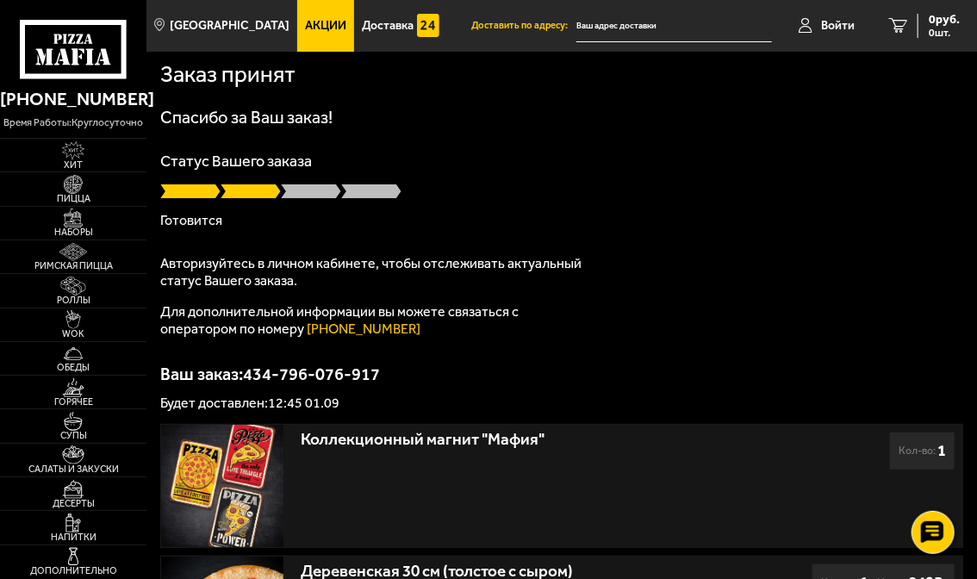
click at [965, 192] on div "Заказ принят [PERSON_NAME] за Ваш заказ! Статус Вашего заказа [PERSON_NAME] Авт…" at bounding box center [561, 455] width 831 height 806
click at [969, 144] on div "Заказ принят [PERSON_NAME] за Ваш заказ! Статус Вашего заказа [PERSON_NAME] Авт…" at bounding box center [561, 455] width 831 height 806
click at [507, 173] on div "Статус Вашего заказа [PERSON_NAME]" at bounding box center [561, 190] width 803 height 74
click at [298, 191] on span at bounding box center [311, 191] width 60 height 17
click at [825, 24] on span "Войти" at bounding box center [838, 26] width 34 height 12
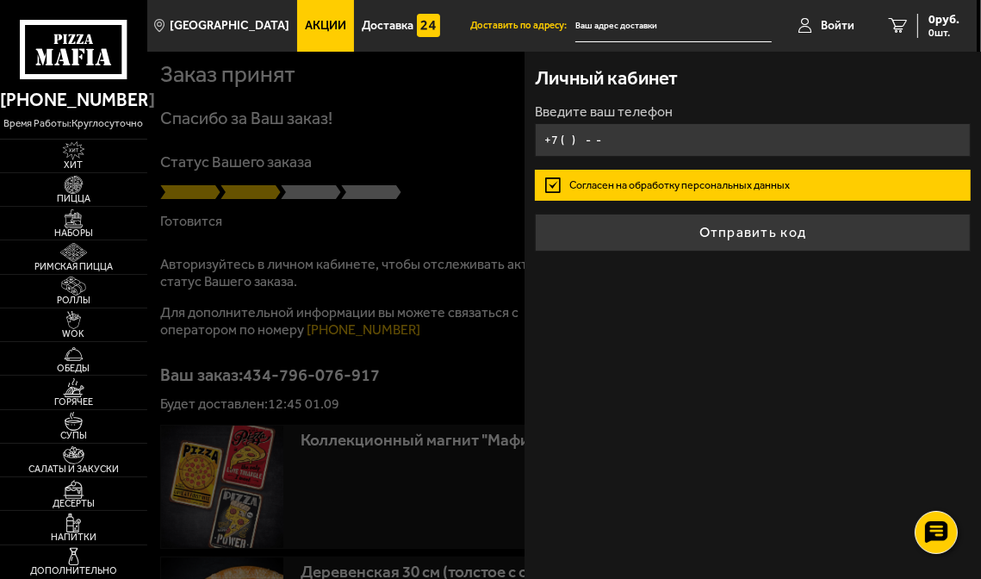
type input "[PHONE_NUMBER]"
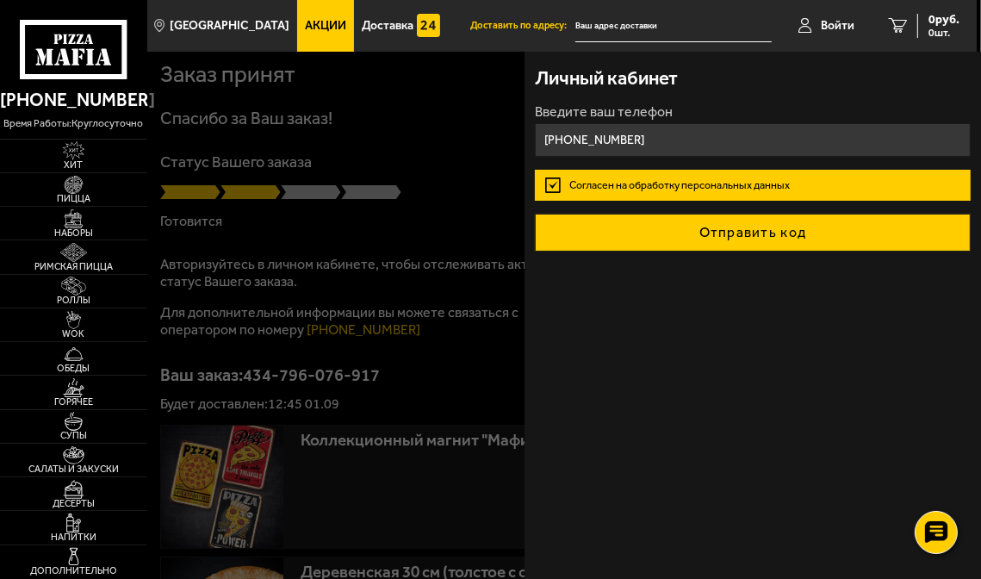
click at [682, 228] on button "Отправить код" at bounding box center [753, 233] width 436 height 38
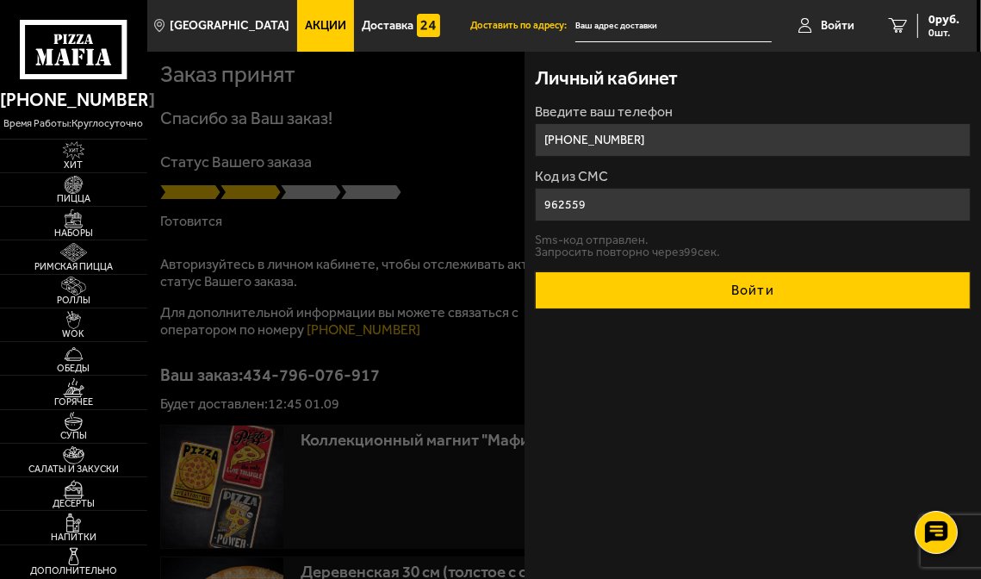
type input "962559"
click at [724, 286] on button "Войти" at bounding box center [753, 290] width 436 height 38
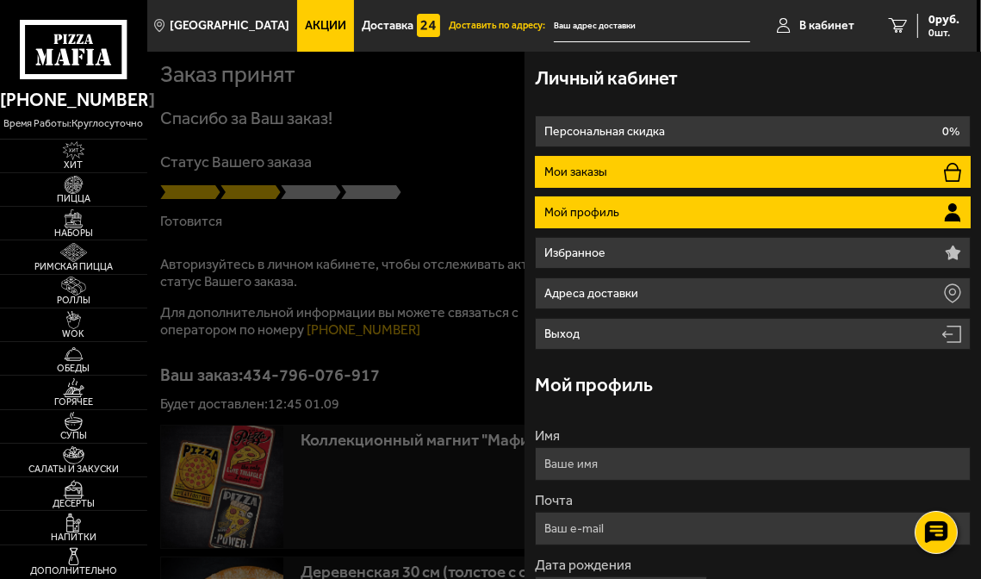
click at [583, 175] on p "Мои заказы" at bounding box center [578, 172] width 66 height 12
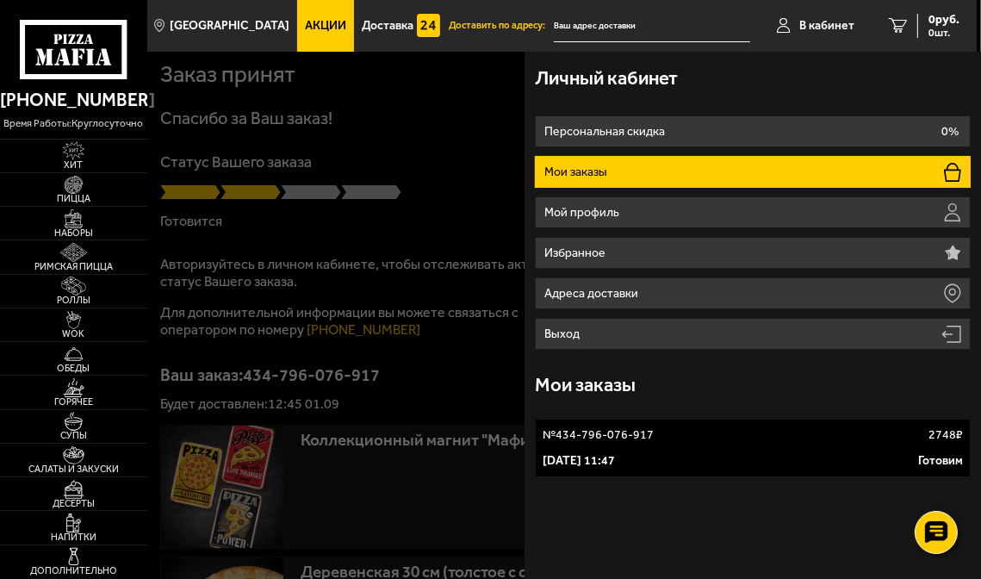
click at [920, 71] on div "Личный кабинет" at bounding box center [753, 78] width 436 height 53
click at [334, 227] on div at bounding box center [637, 341] width 981 height 579
